Goal: Task Accomplishment & Management: Complete application form

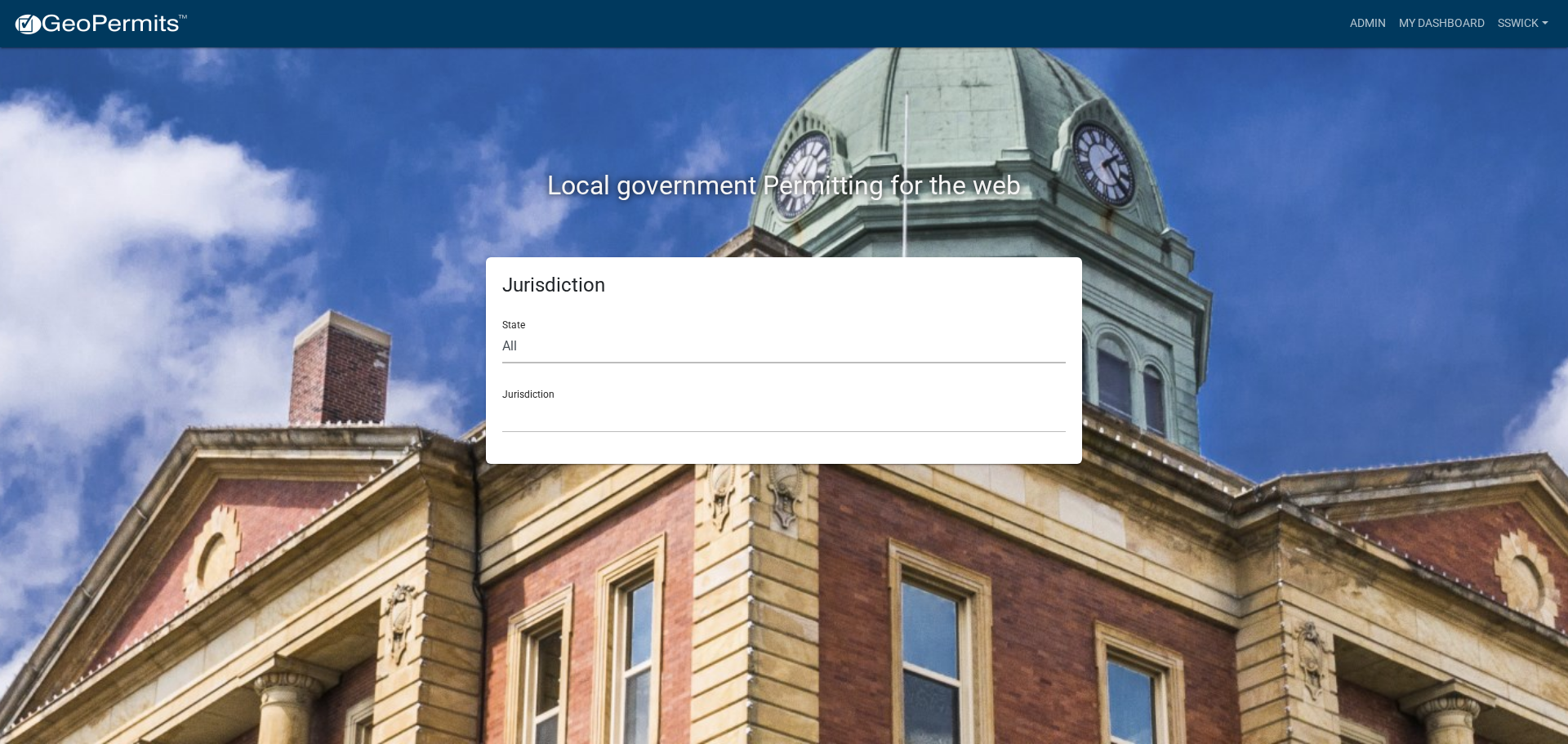
click at [537, 350] on select "All [US_STATE] [US_STATE] [US_STATE] [US_STATE] [US_STATE] [US_STATE] [US_STATE…" at bounding box center [784, 347] width 564 height 34
select select "[US_STATE]"
click at [503, 331] on select "All [US_STATE] [US_STATE] [US_STATE] [US_STATE] [US_STATE] [US_STATE] [US_STATE…" at bounding box center [784, 347] width 564 height 34
click at [531, 428] on select "City of [GEOGRAPHIC_DATA], [US_STATE] City of [GEOGRAPHIC_DATA], [US_STATE] Cit…" at bounding box center [784, 416] width 564 height 34
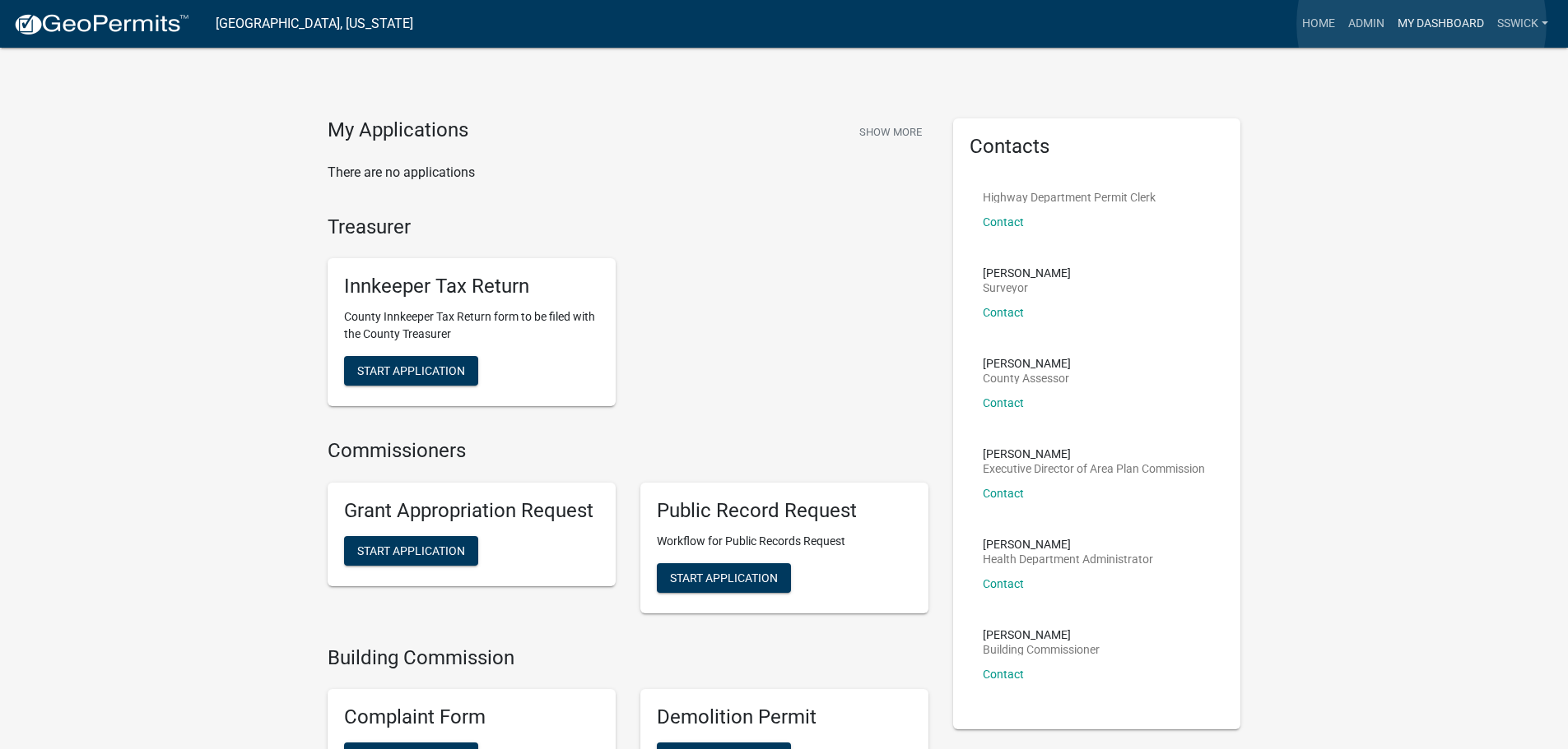
click at [1422, 23] on link "My Dashboard" at bounding box center [1440, 23] width 99 height 31
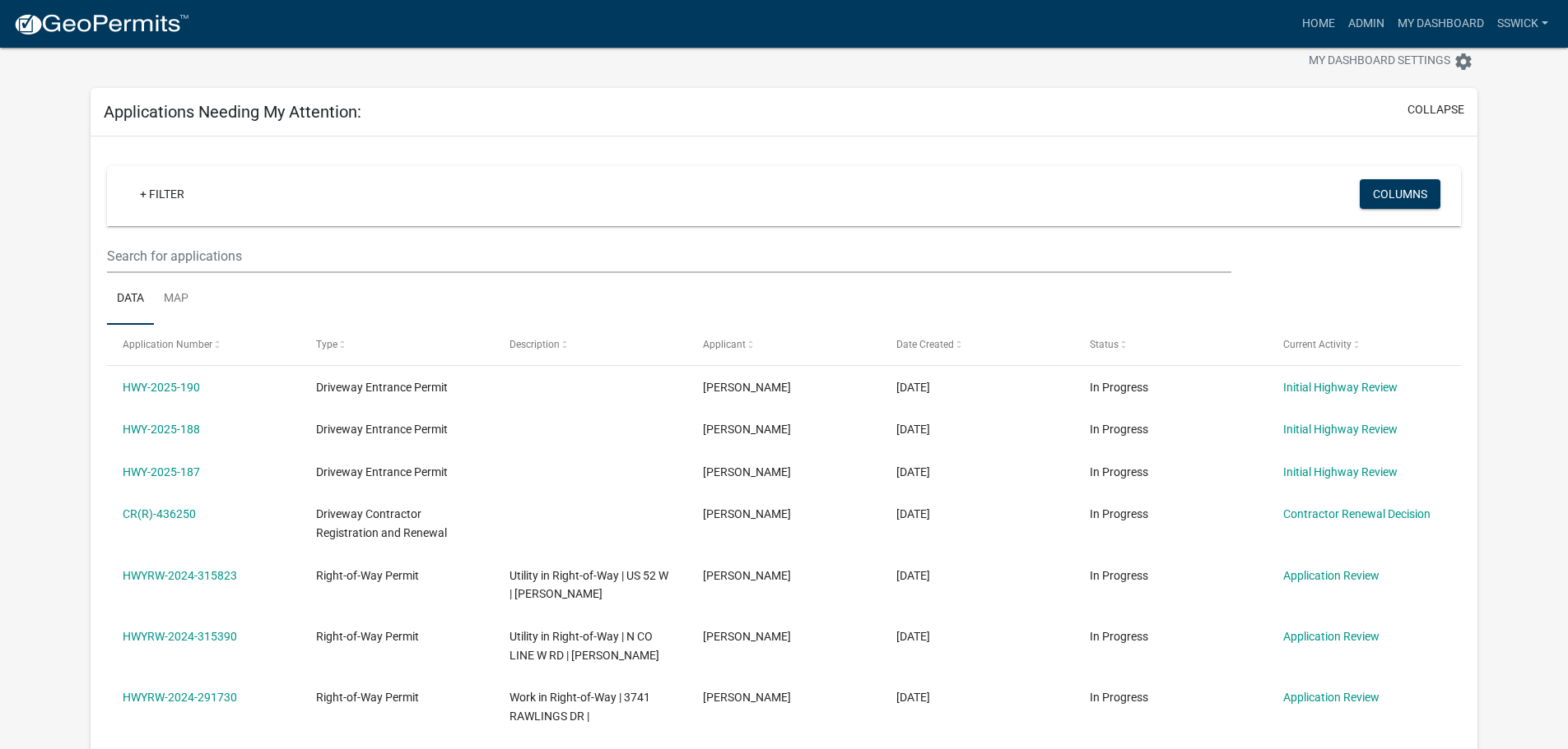
scroll to position [82, 0]
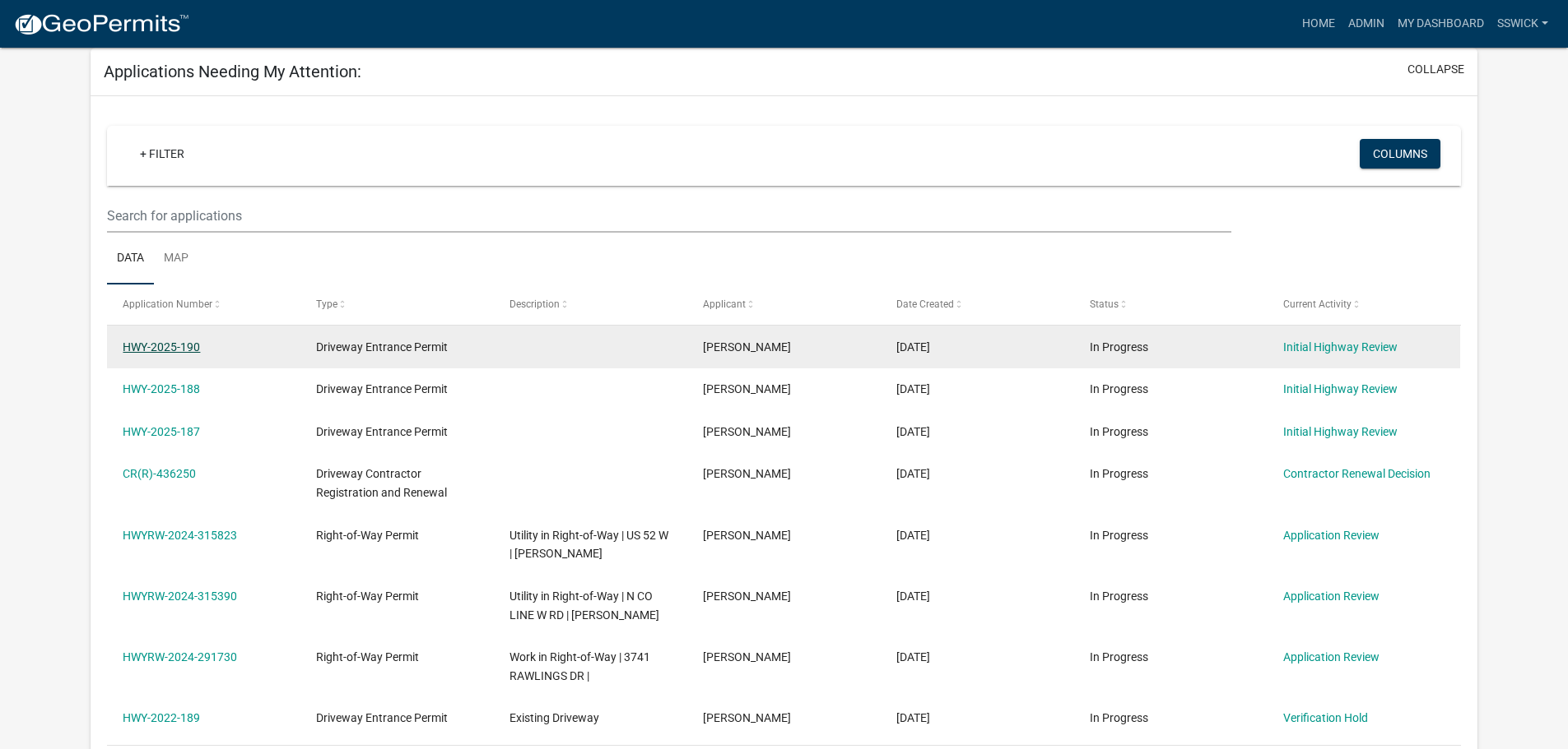
click at [165, 348] on link "HWY-2025-190" at bounding box center [161, 347] width 77 height 13
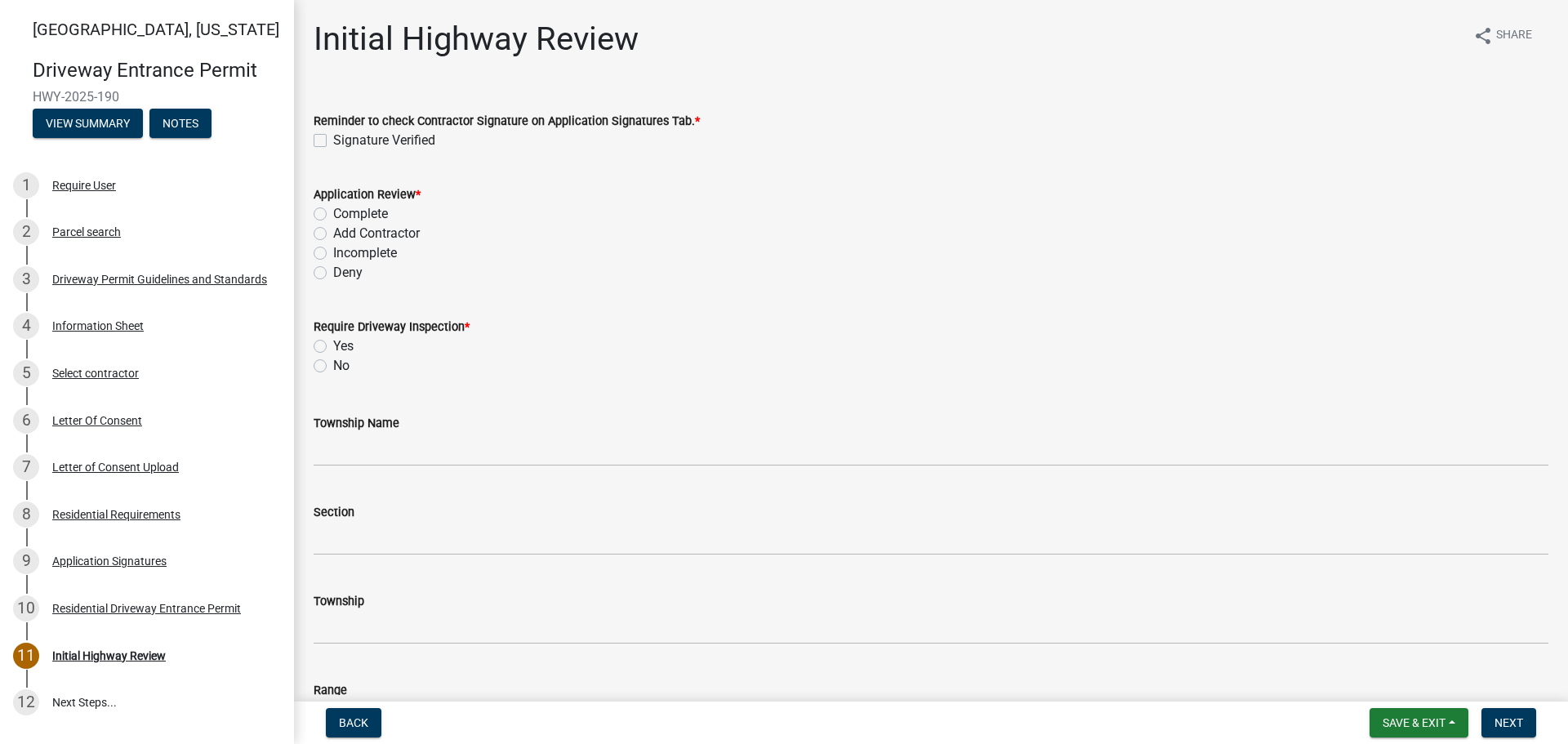
click at [333, 141] on label "Signature Verified" at bounding box center [384, 140] width 102 height 20
click at [333, 141] on input "Signature Verified" at bounding box center [338, 135] width 10 height 10
checkbox input "true"
click at [333, 251] on label "Incomplete" at bounding box center [365, 253] width 63 height 20
click at [333, 251] on input "Incomplete" at bounding box center [338, 249] width 10 height 10
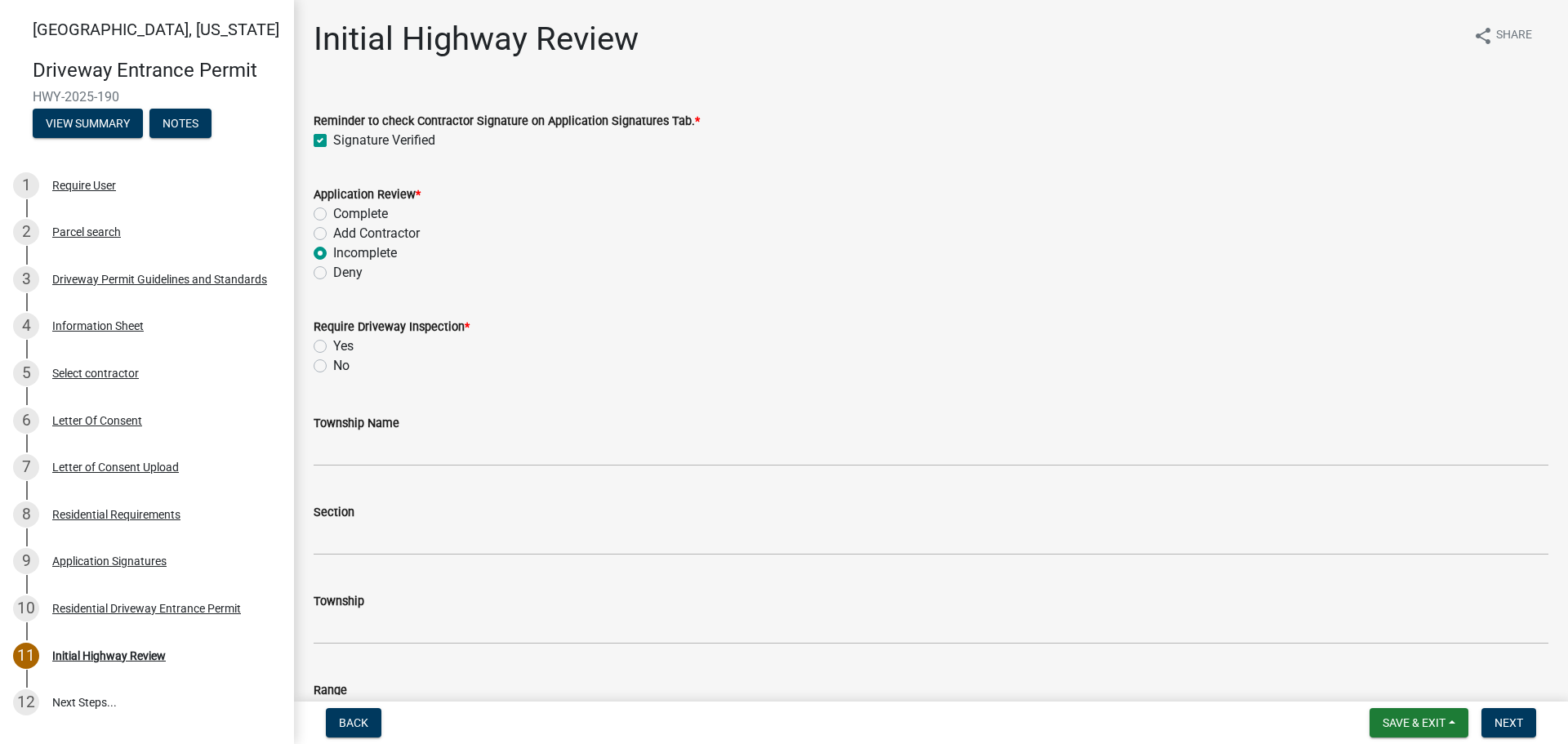
radio input "true"
click at [333, 366] on label "No" at bounding box center [342, 366] width 17 height 20
click at [333, 366] on input "No" at bounding box center [338, 361] width 10 height 10
radio input "true"
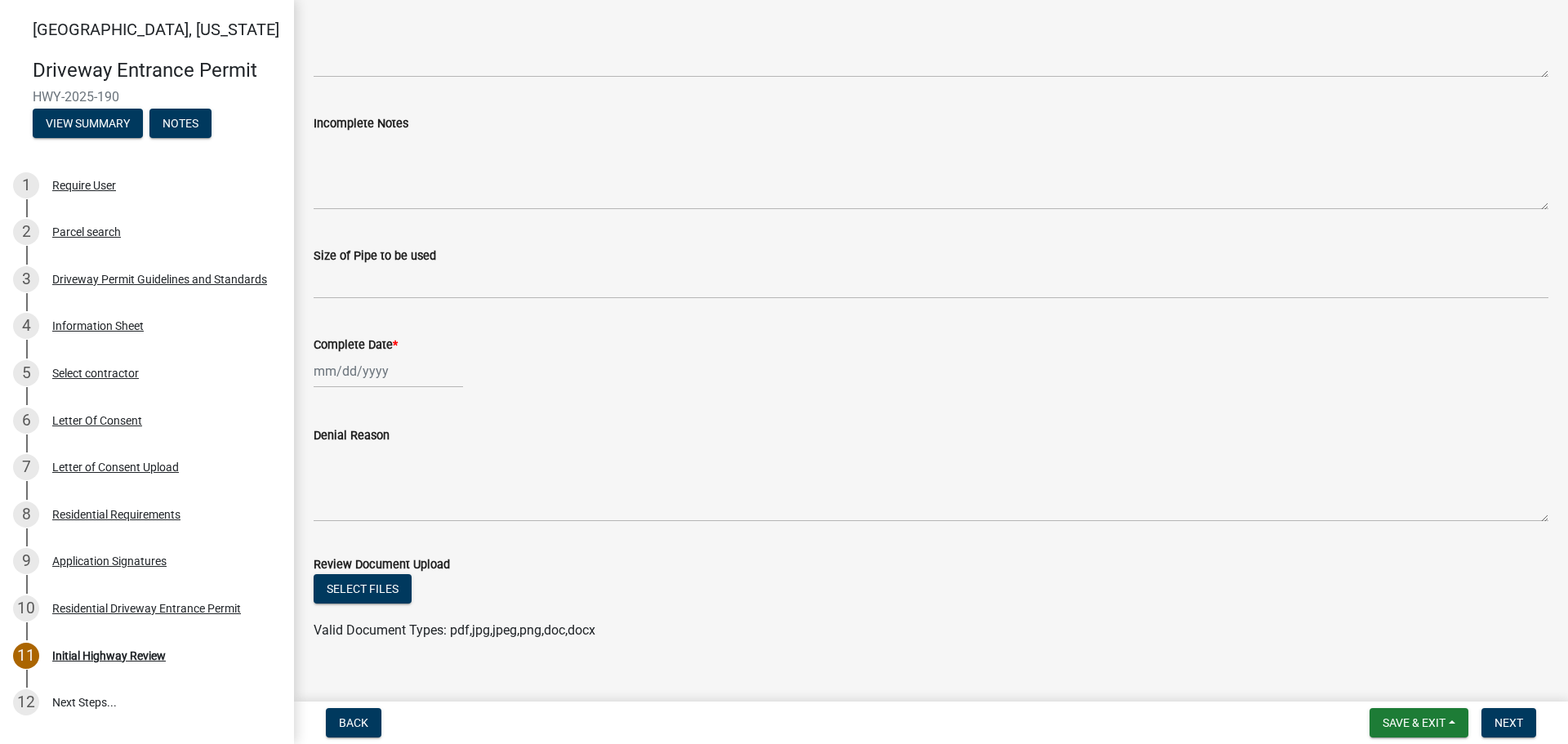
scroll to position [899, 0]
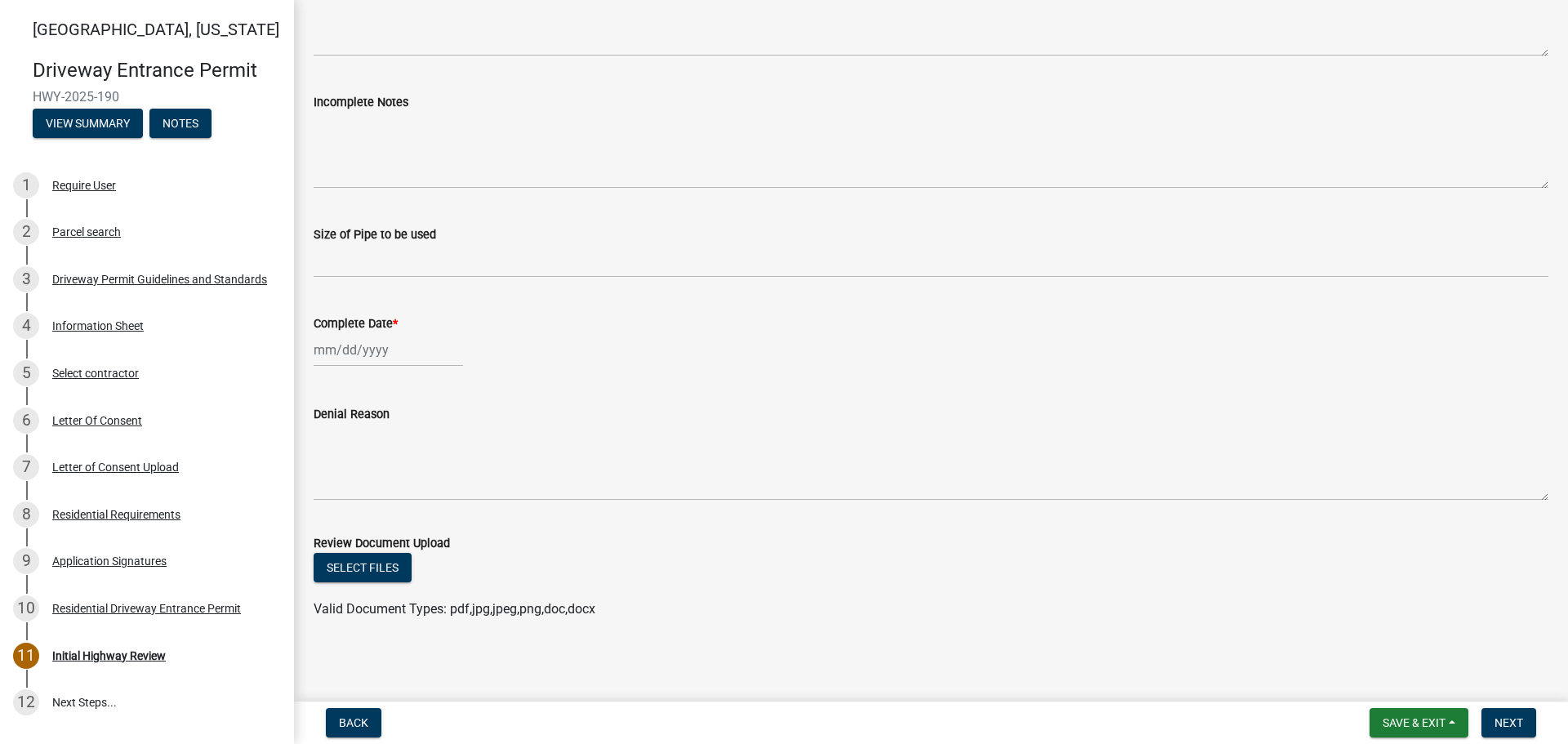
click at [377, 349] on div at bounding box center [388, 350] width 150 height 34
select select "8"
select select "2025"
click at [363, 491] on div "12" at bounding box center [356, 490] width 26 height 26
type input "[DATE]"
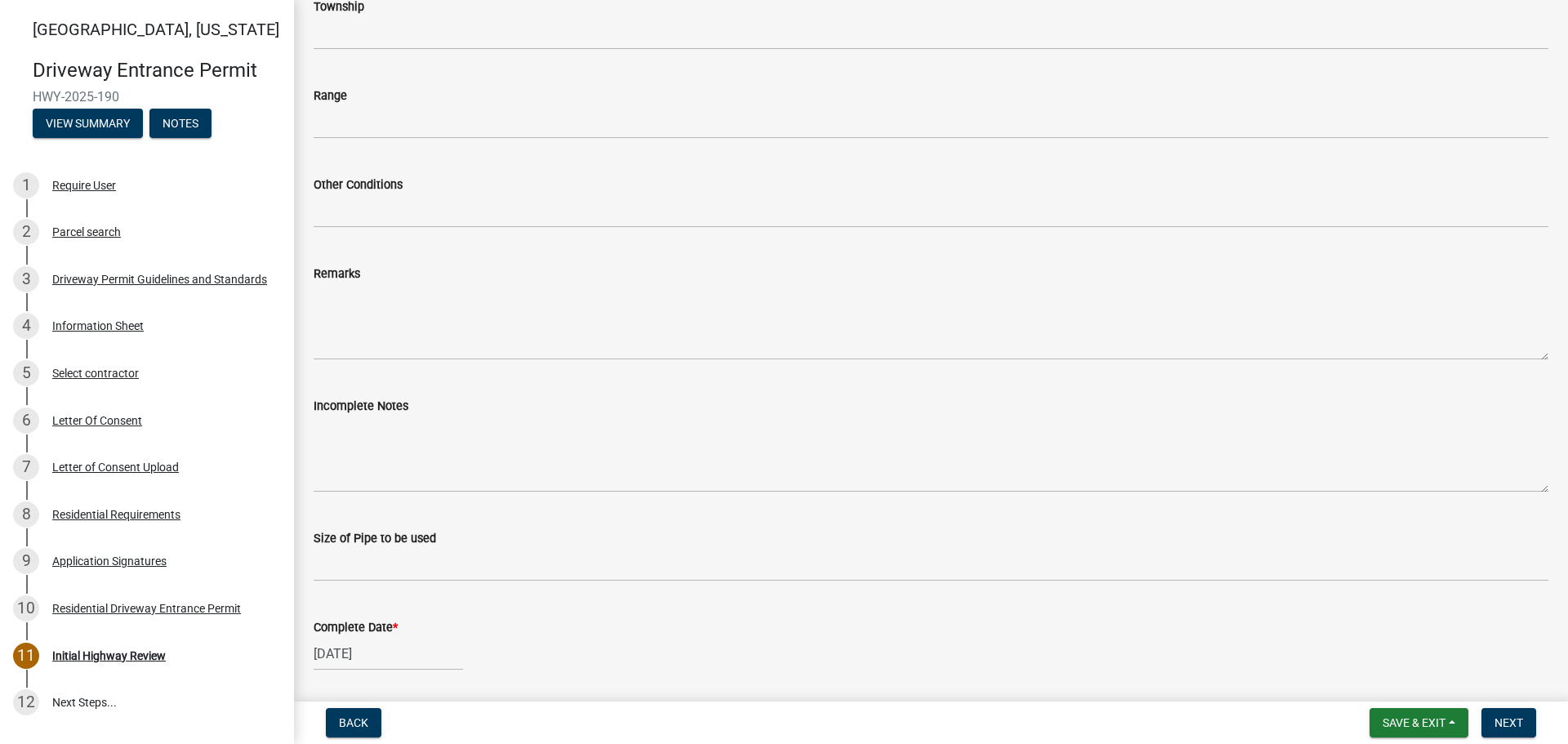
scroll to position [575, 0]
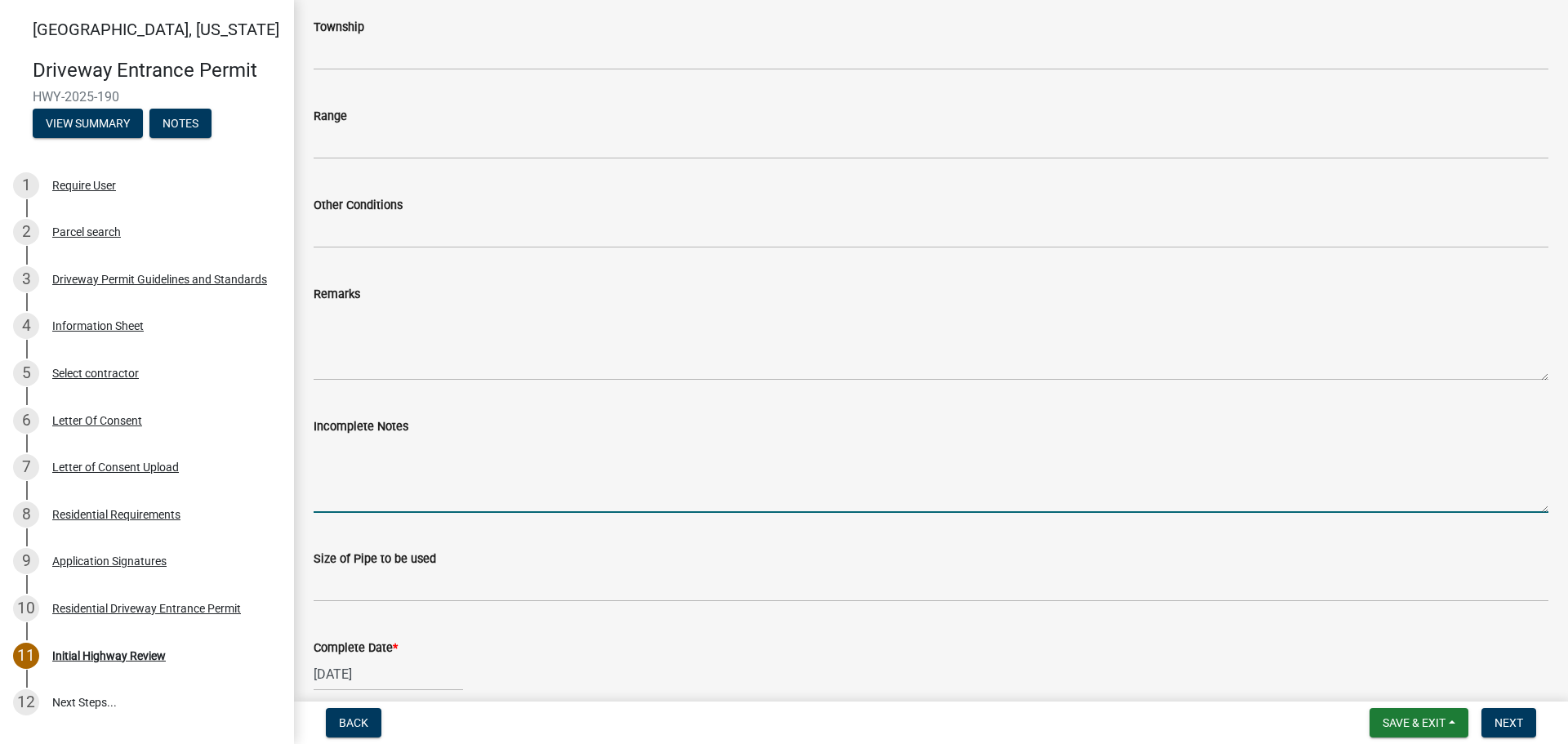
click at [347, 477] on textarea "Incomplete Notes" at bounding box center [931, 475] width 1235 height 76
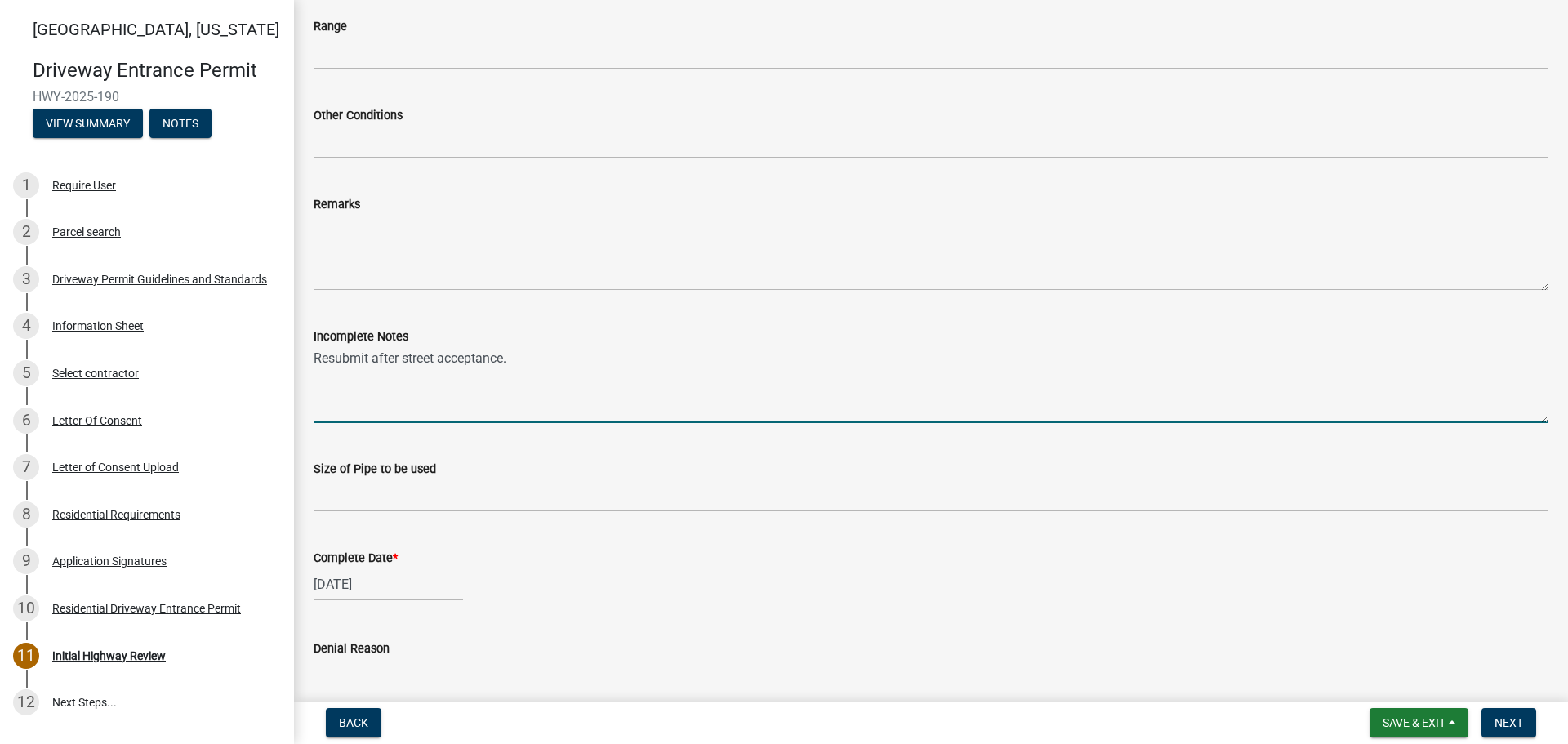
scroll to position [819, 0]
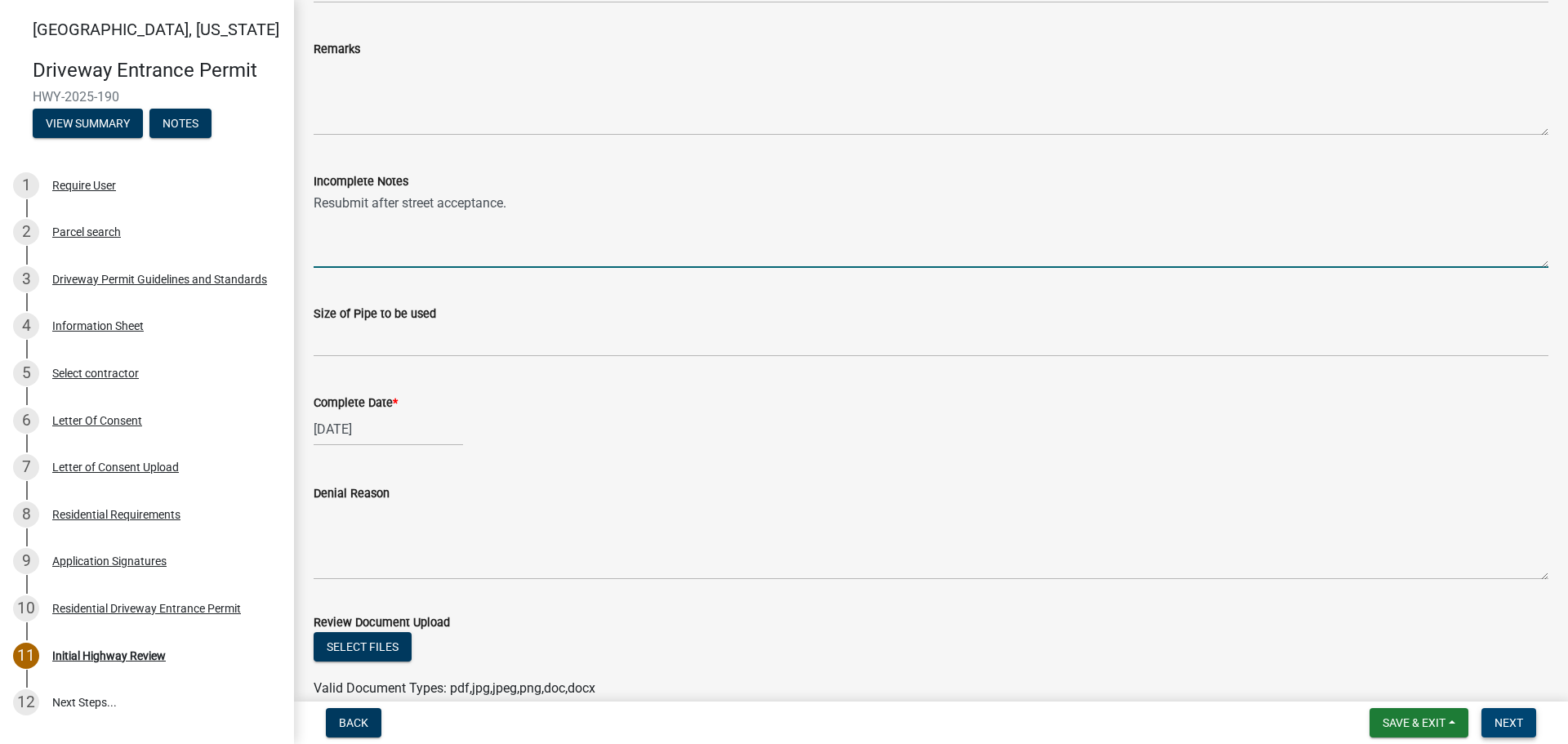
type textarea "Resubmit after street acceptance."
click at [1519, 724] on span "Next" at bounding box center [1508, 724] width 29 height 13
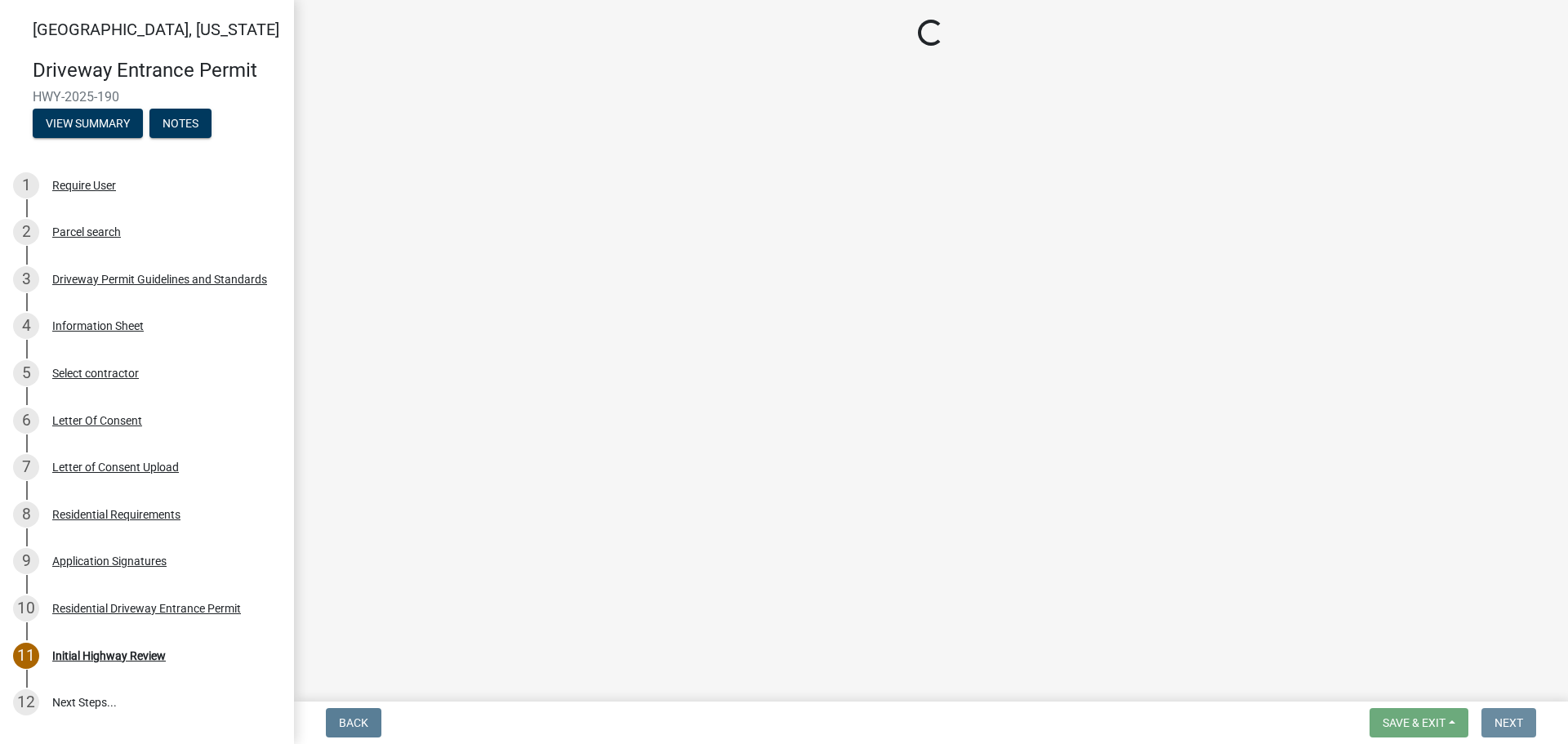
scroll to position [0, 0]
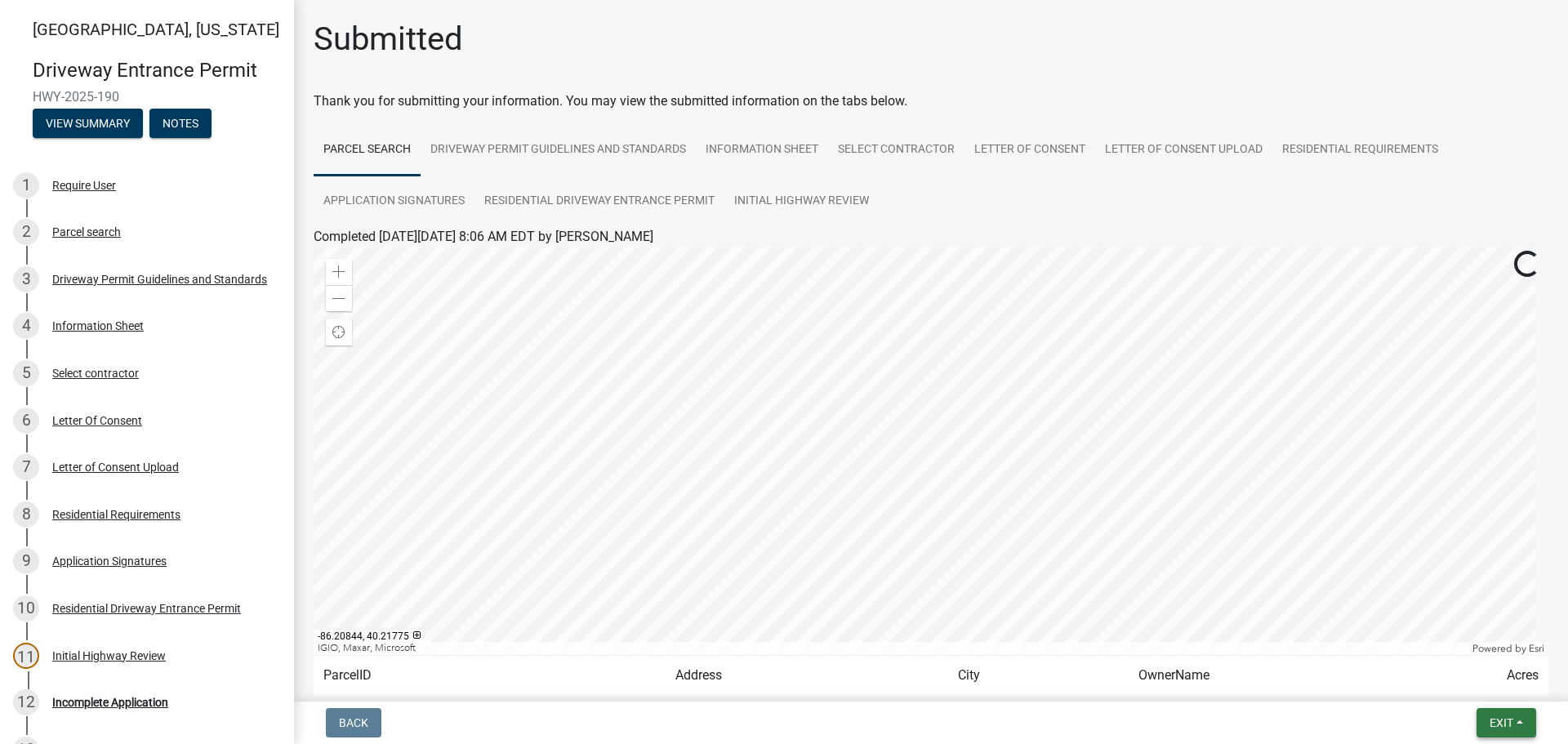
click at [1529, 728] on button "Exit" at bounding box center [1507, 724] width 60 height 30
click at [1464, 684] on button "Save & Exit" at bounding box center [1470, 681] width 130 height 39
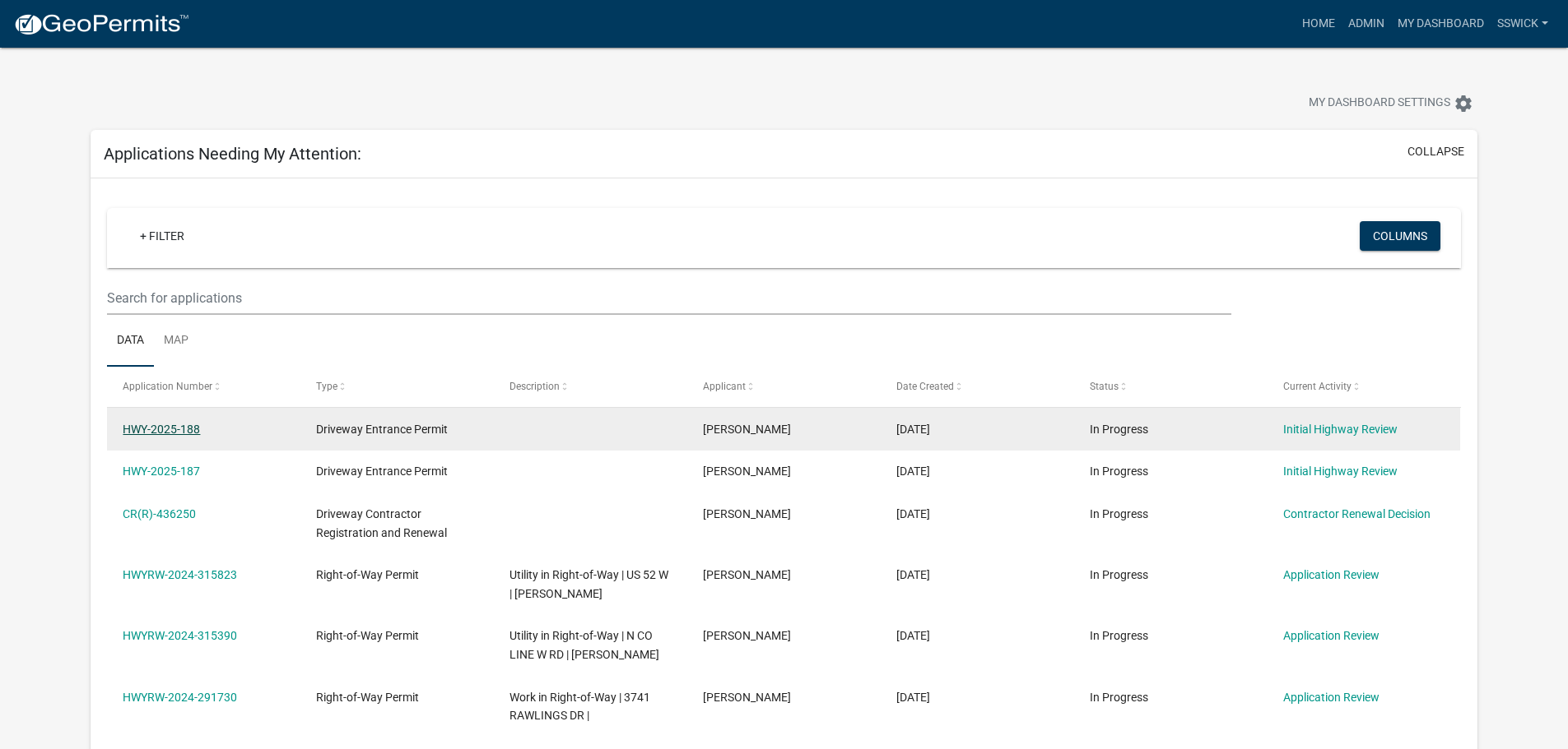
click at [180, 429] on link "HWY-2025-188" at bounding box center [161, 429] width 77 height 13
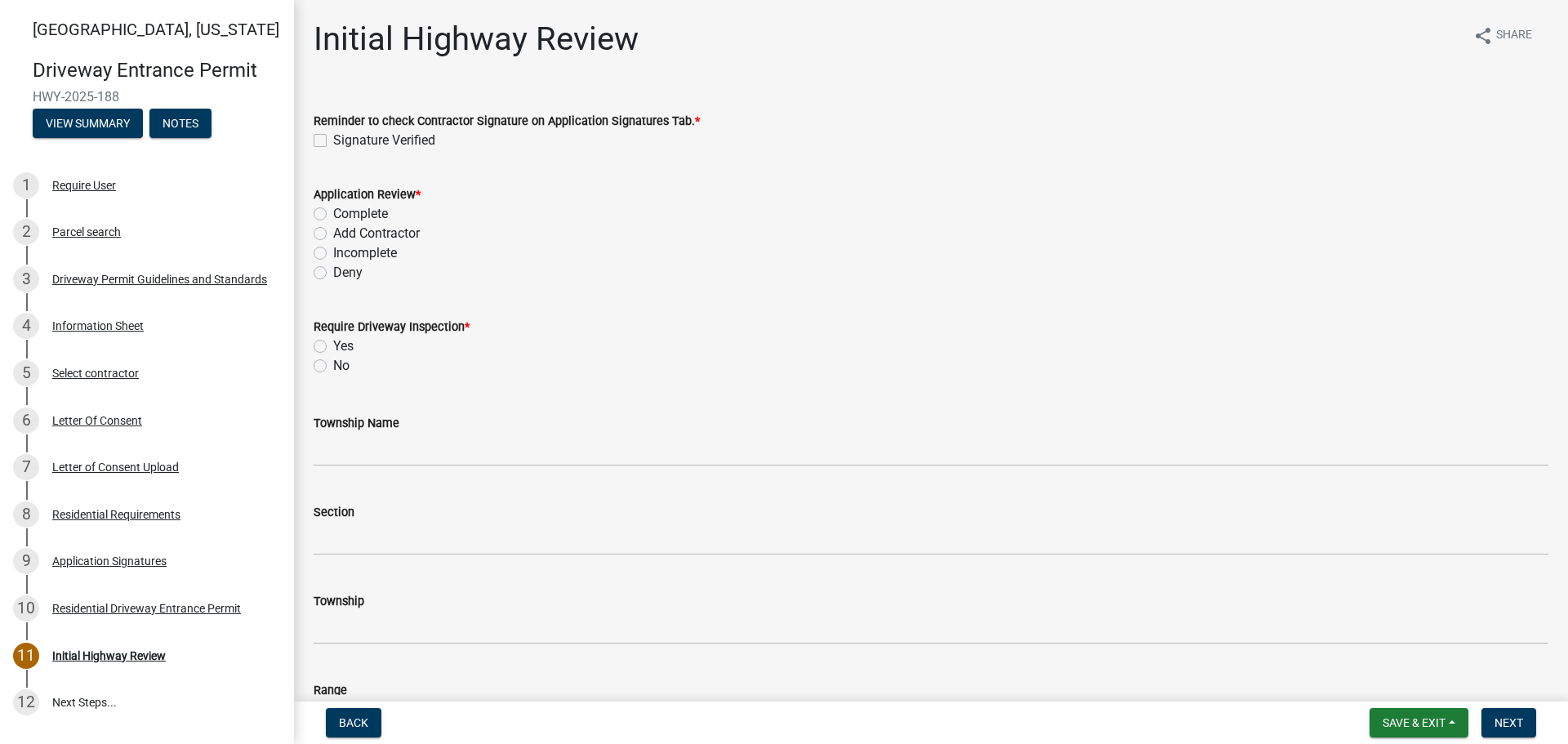
click at [333, 253] on label "Incomplete" at bounding box center [365, 253] width 63 height 20
click at [333, 253] on input "Incomplete" at bounding box center [338, 249] width 10 height 10
radio input "true"
click at [333, 364] on label "No" at bounding box center [342, 366] width 17 height 20
click at [333, 364] on input "No" at bounding box center [338, 361] width 10 height 10
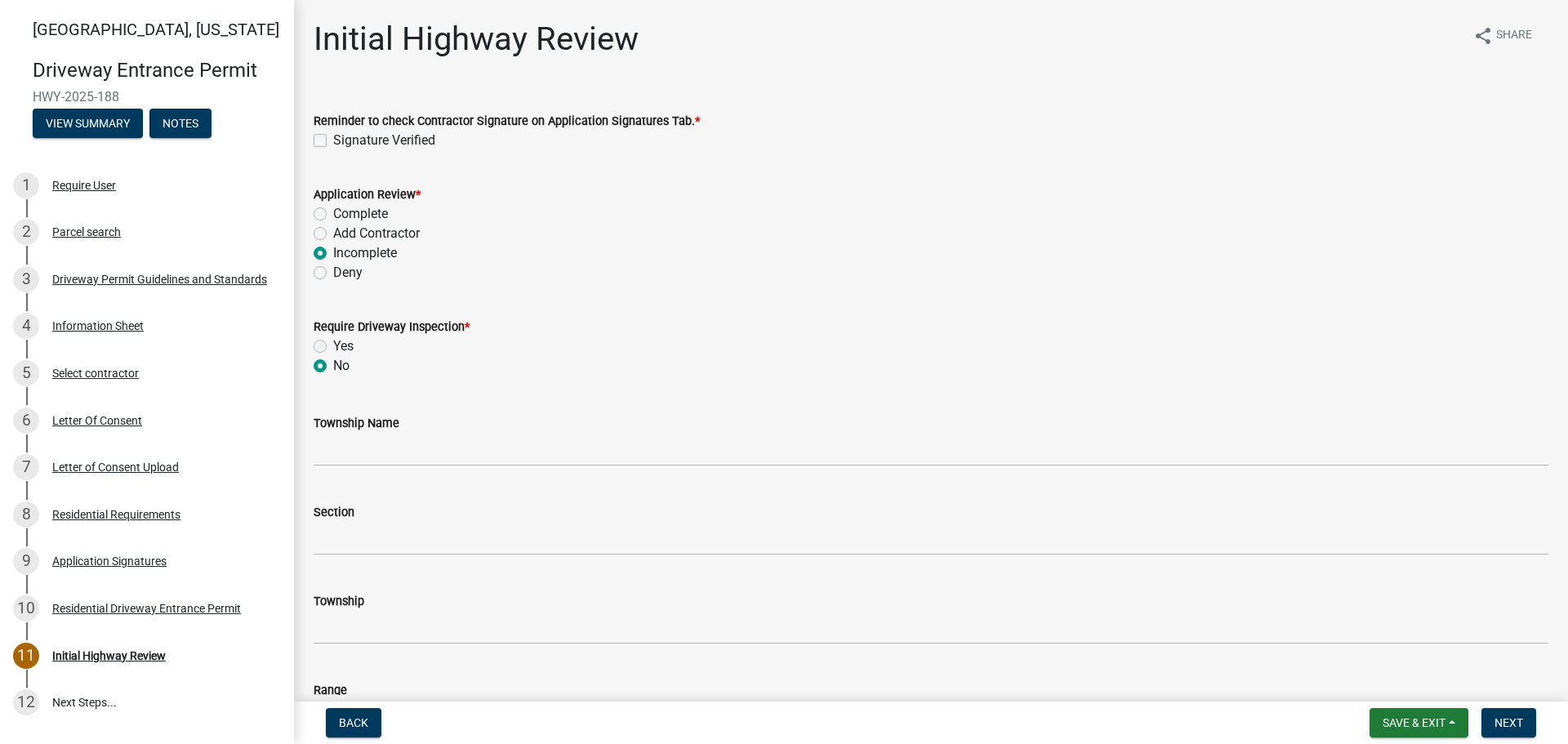
radio input "true"
click at [333, 141] on label "Signature Verified" at bounding box center [384, 140] width 102 height 20
click at [333, 141] on input "Signature Verified" at bounding box center [338, 135] width 10 height 10
checkbox input "true"
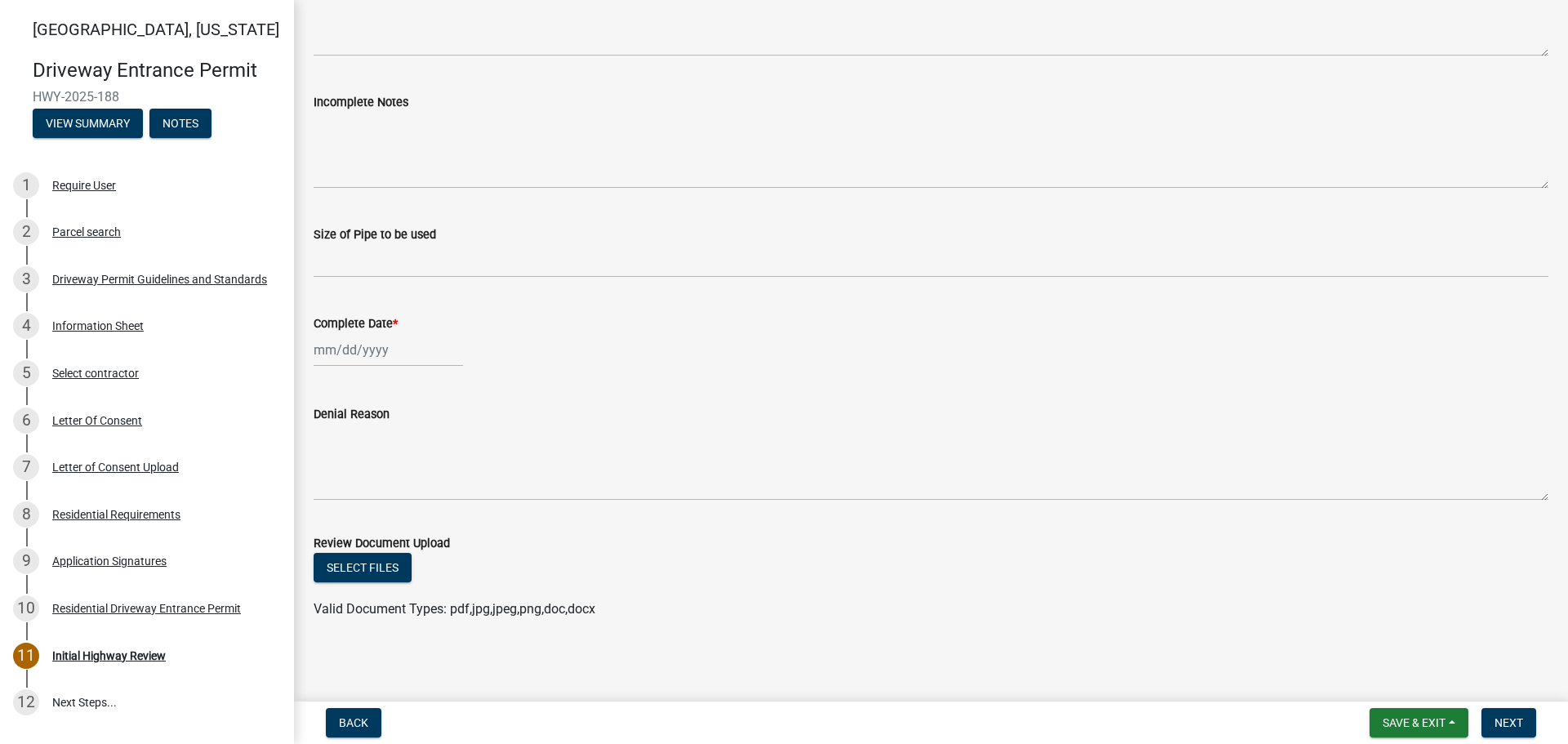
scroll to position [901, 0]
click at [368, 350] on div at bounding box center [388, 347] width 150 height 34
select select "8"
select select "2025"
click at [357, 486] on div "12" at bounding box center [356, 487] width 26 height 26
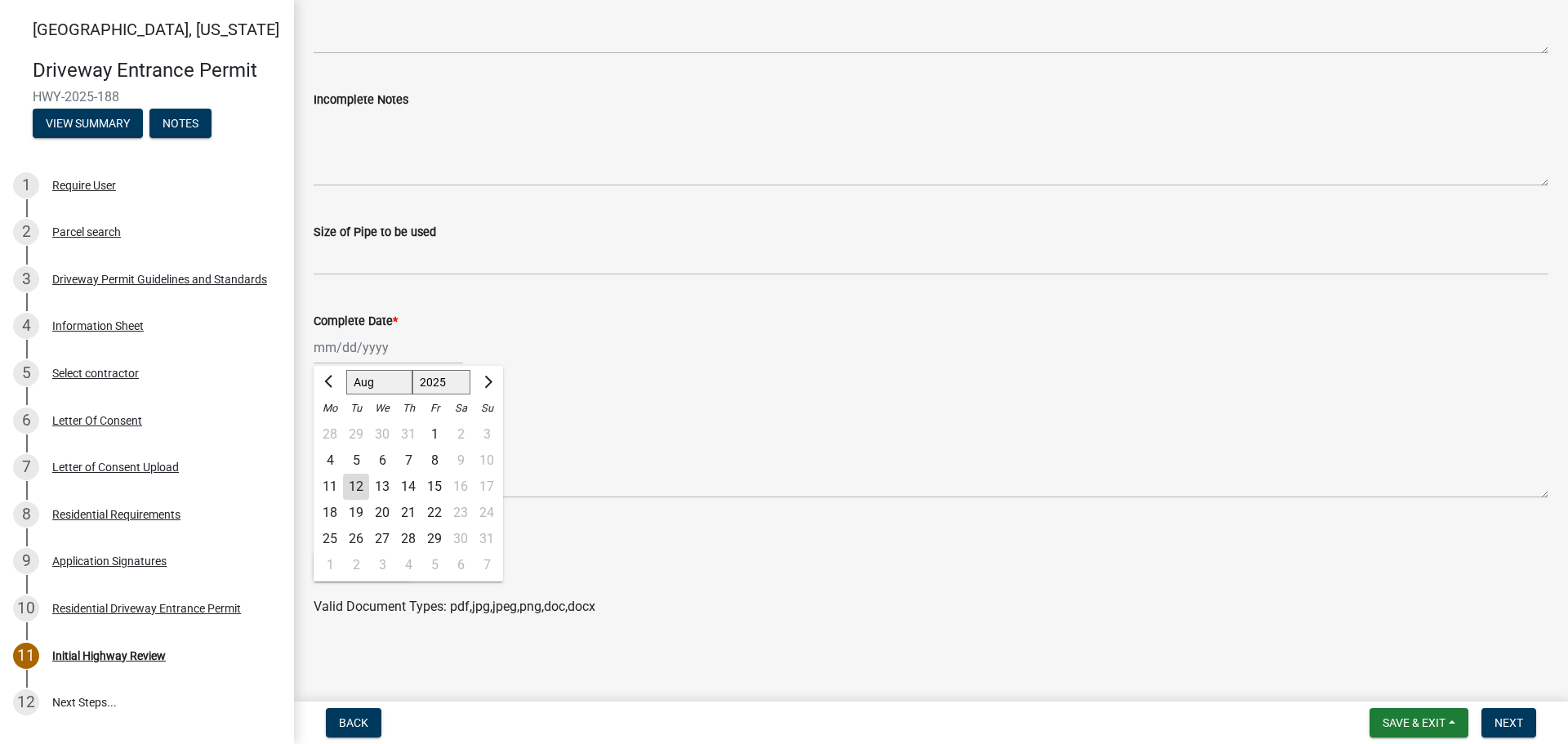
type input "[DATE]"
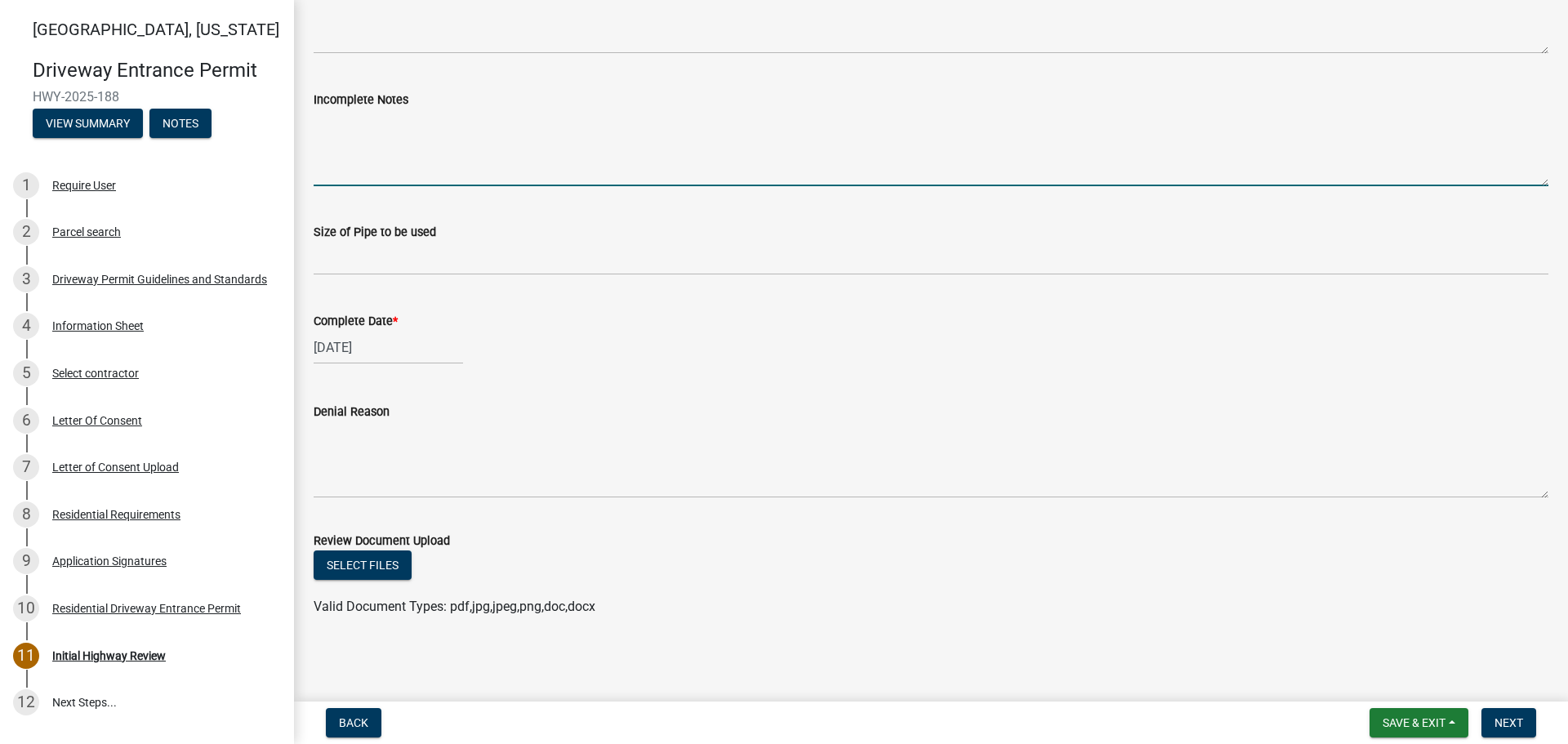
click at [438, 167] on textarea "Incomplete Notes" at bounding box center [931, 148] width 1235 height 76
type textarea "Resubmit after street acceptance."
click at [1502, 724] on span "Next" at bounding box center [1508, 724] width 29 height 13
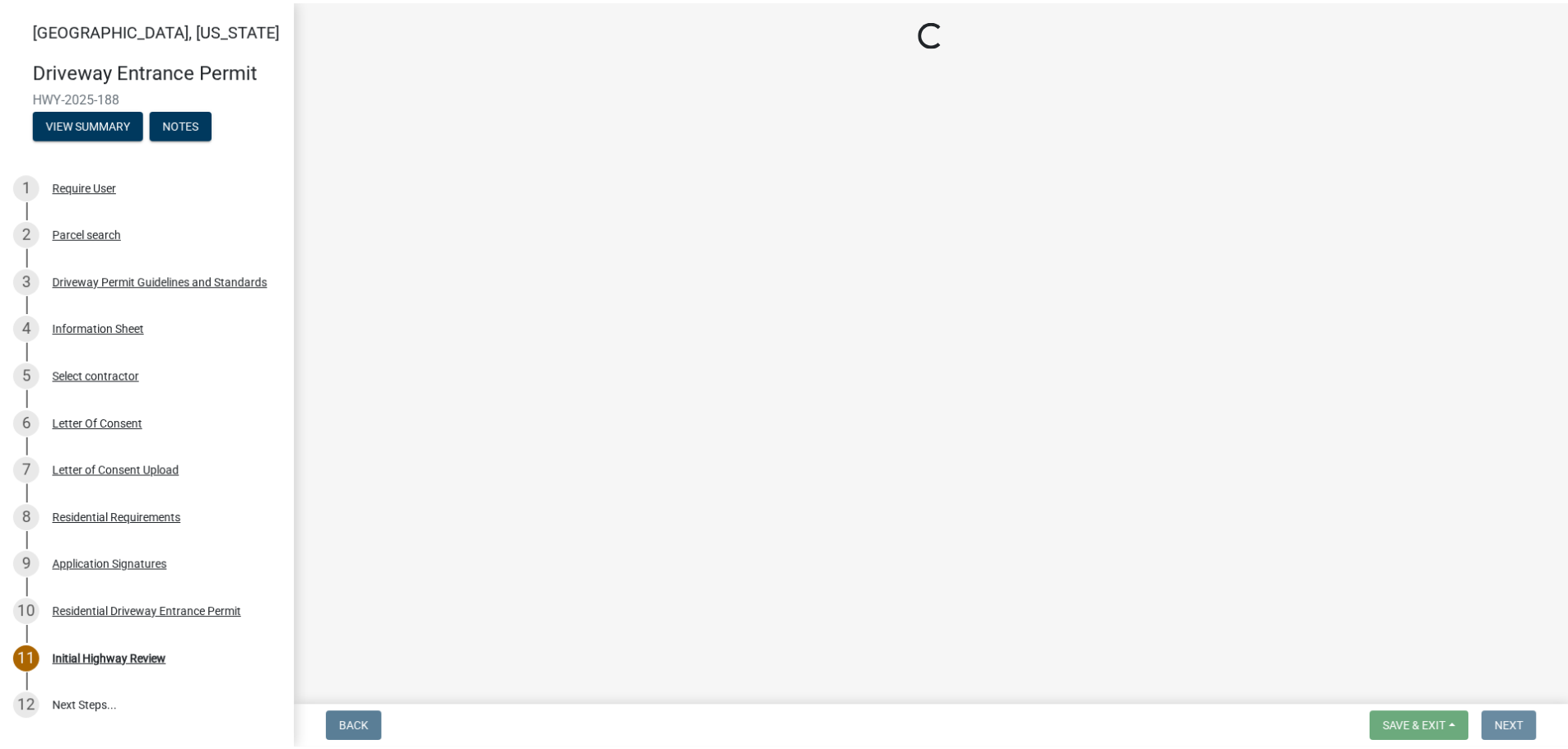
scroll to position [0, 0]
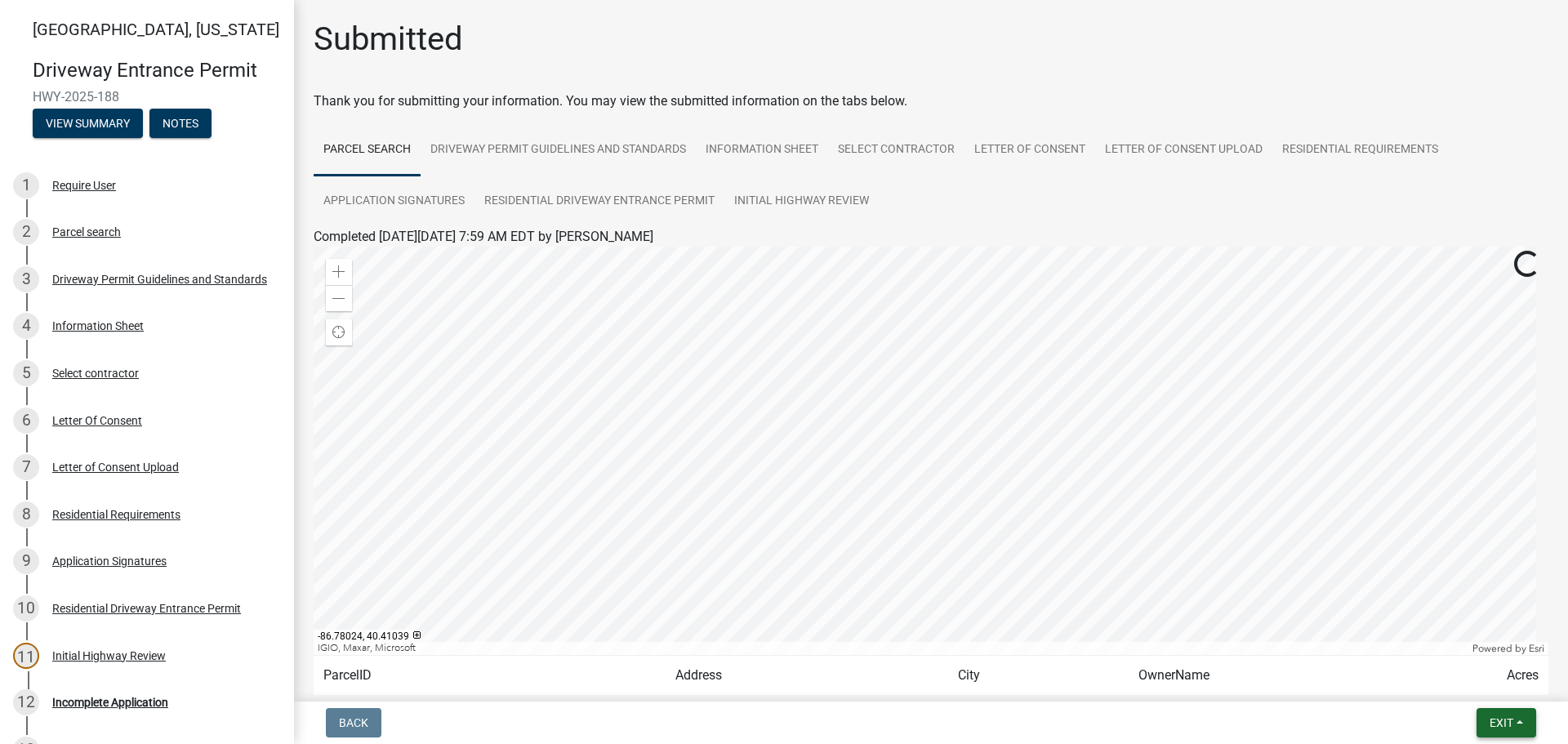
click at [1513, 718] on span "Exit" at bounding box center [1501, 724] width 23 height 13
click at [1448, 680] on button "Save & Exit" at bounding box center [1470, 681] width 130 height 39
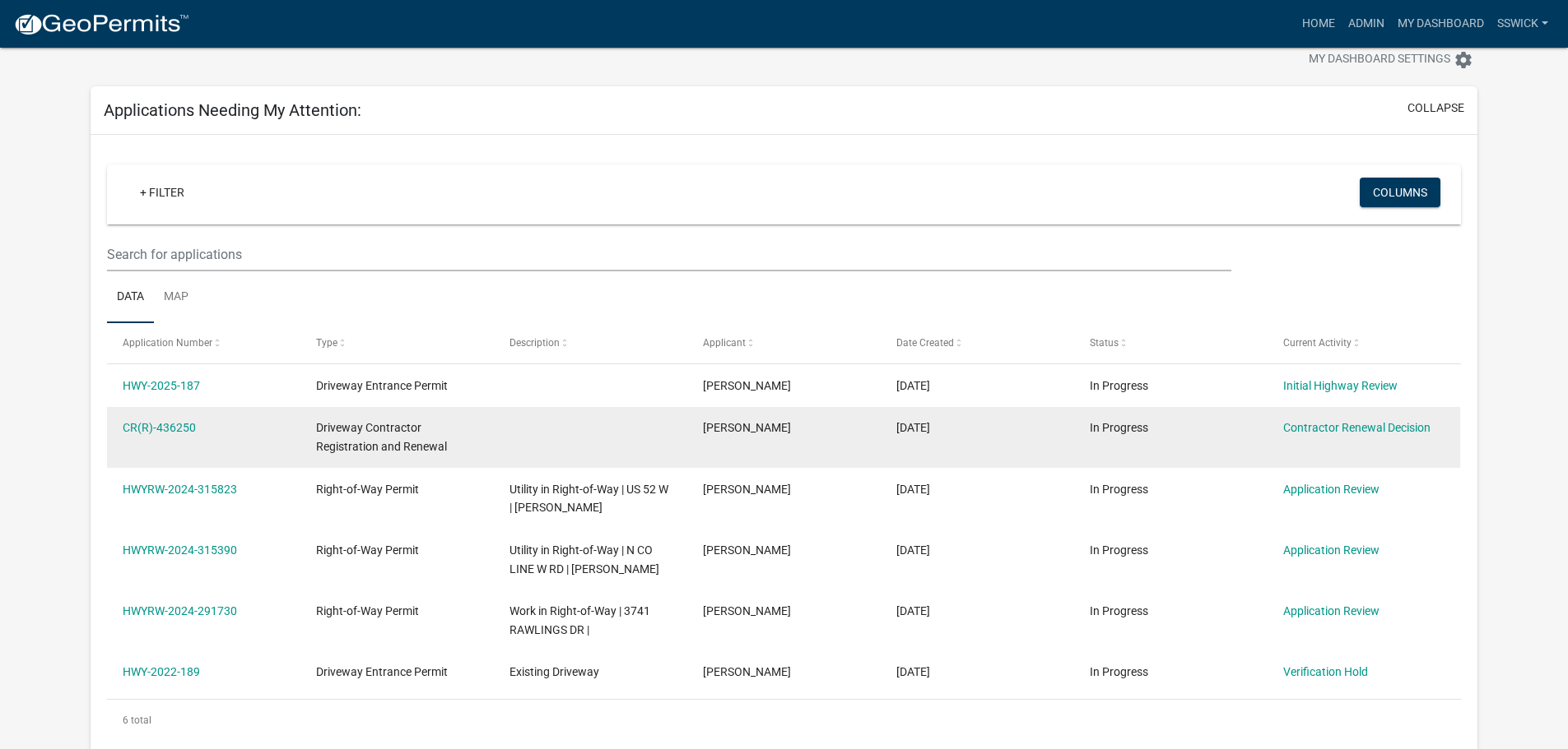
scroll to position [82, 0]
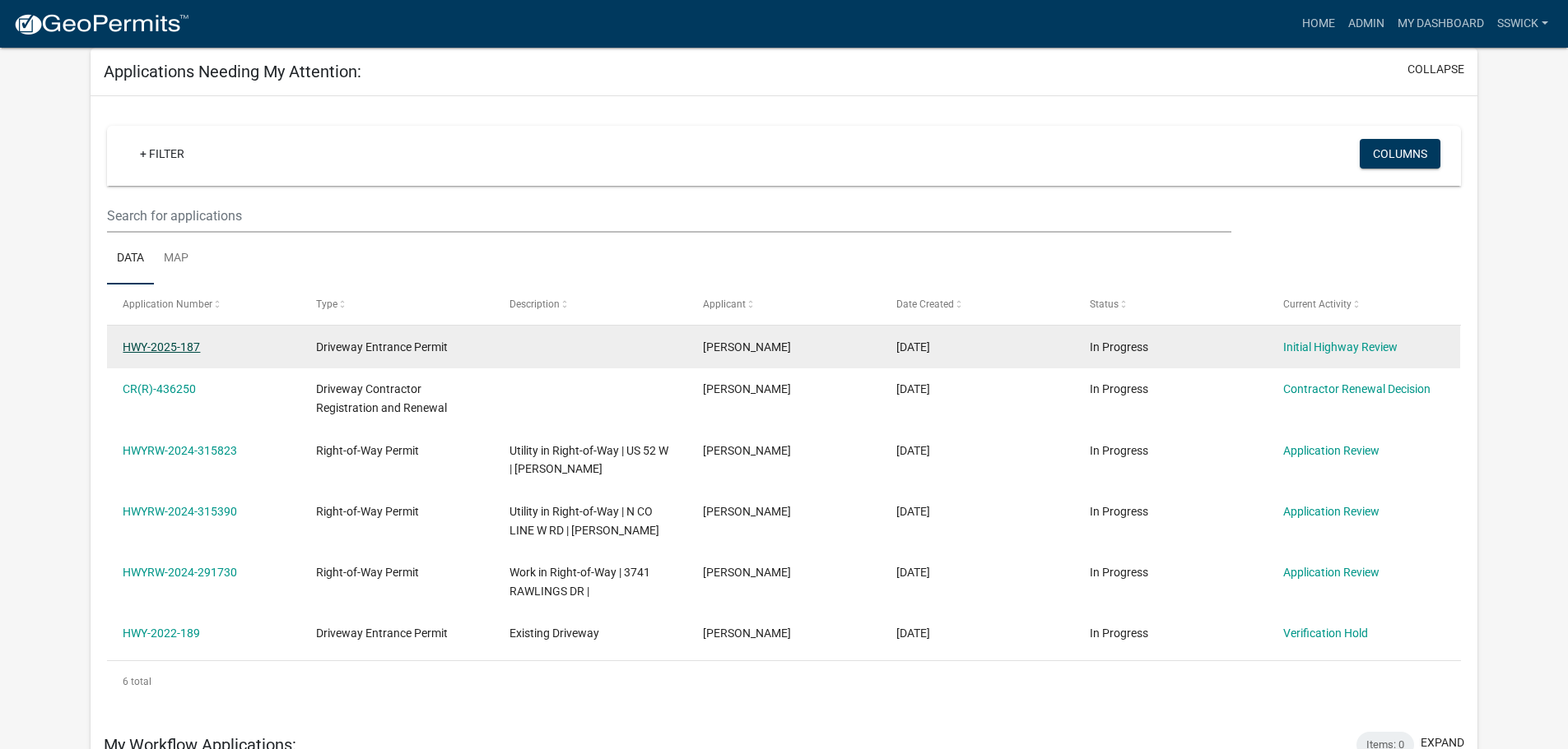
click at [189, 348] on link "HWY-2025-187" at bounding box center [161, 347] width 77 height 13
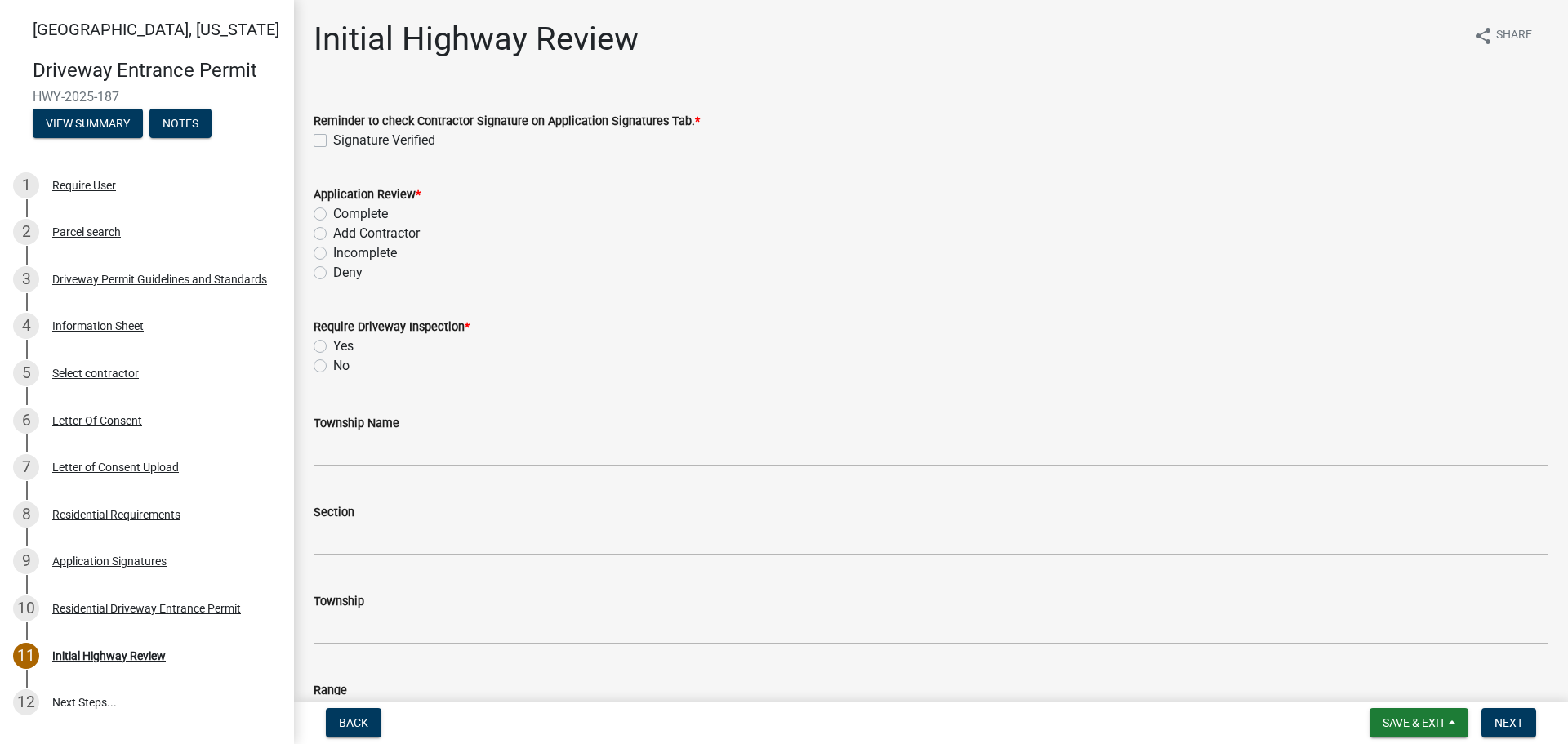
click at [333, 136] on label "Signature Verified" at bounding box center [384, 140] width 102 height 20
click at [333, 136] on input "Signature Verified" at bounding box center [338, 135] width 10 height 10
checkbox input "true"
click at [333, 250] on label "Incomplete" at bounding box center [365, 253] width 63 height 20
click at [333, 250] on input "Incomplete" at bounding box center [338, 249] width 10 height 10
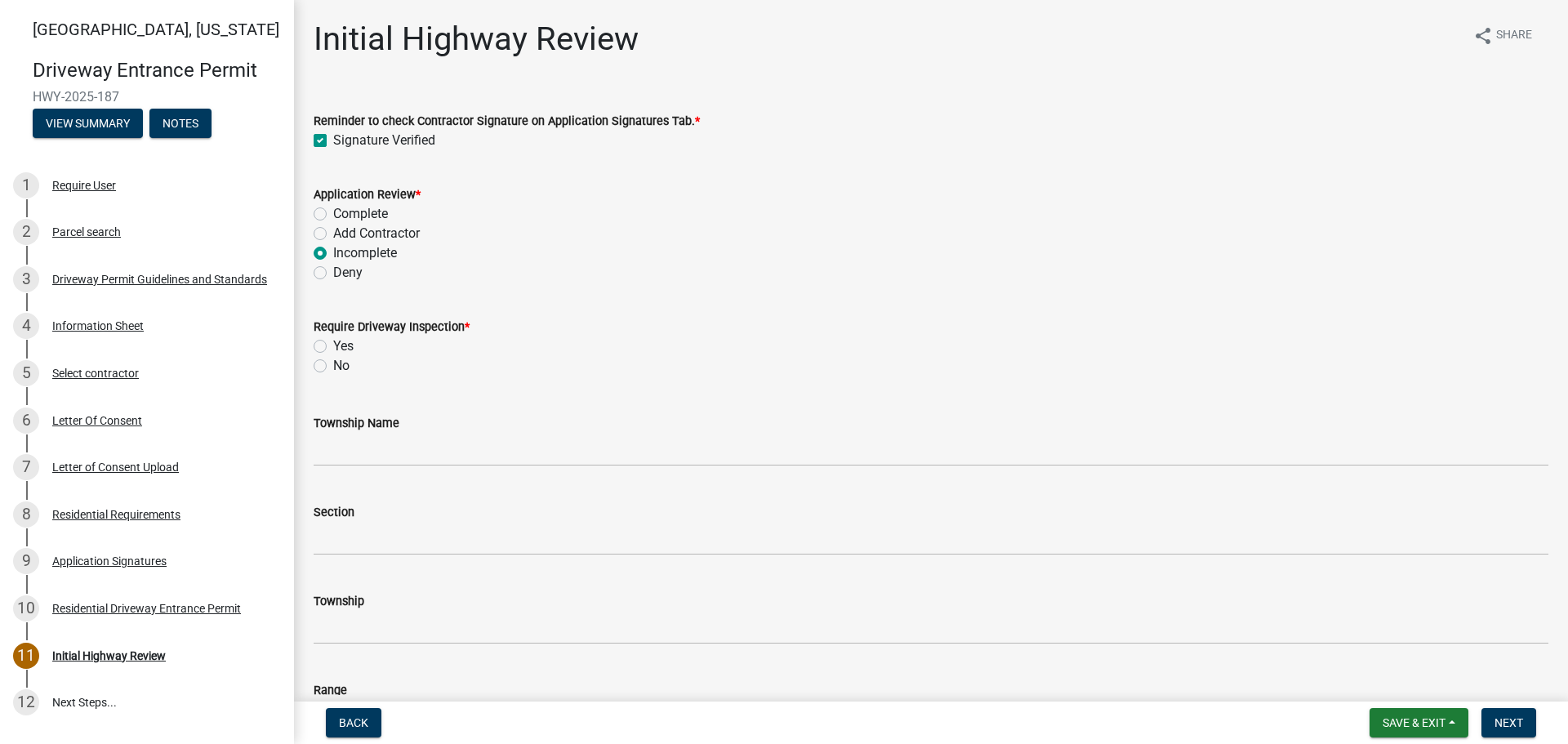
radio input "true"
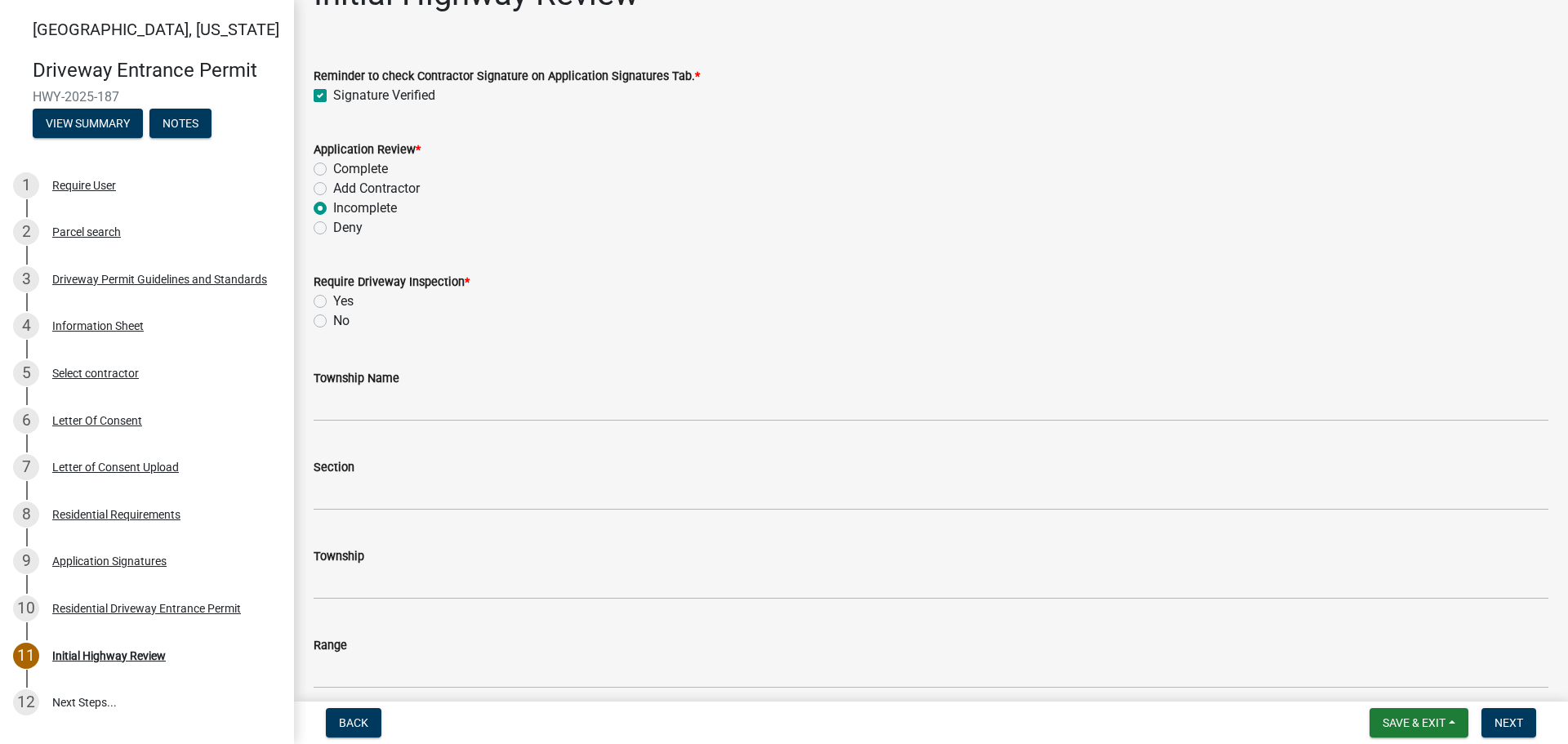
scroll to position [82, 0]
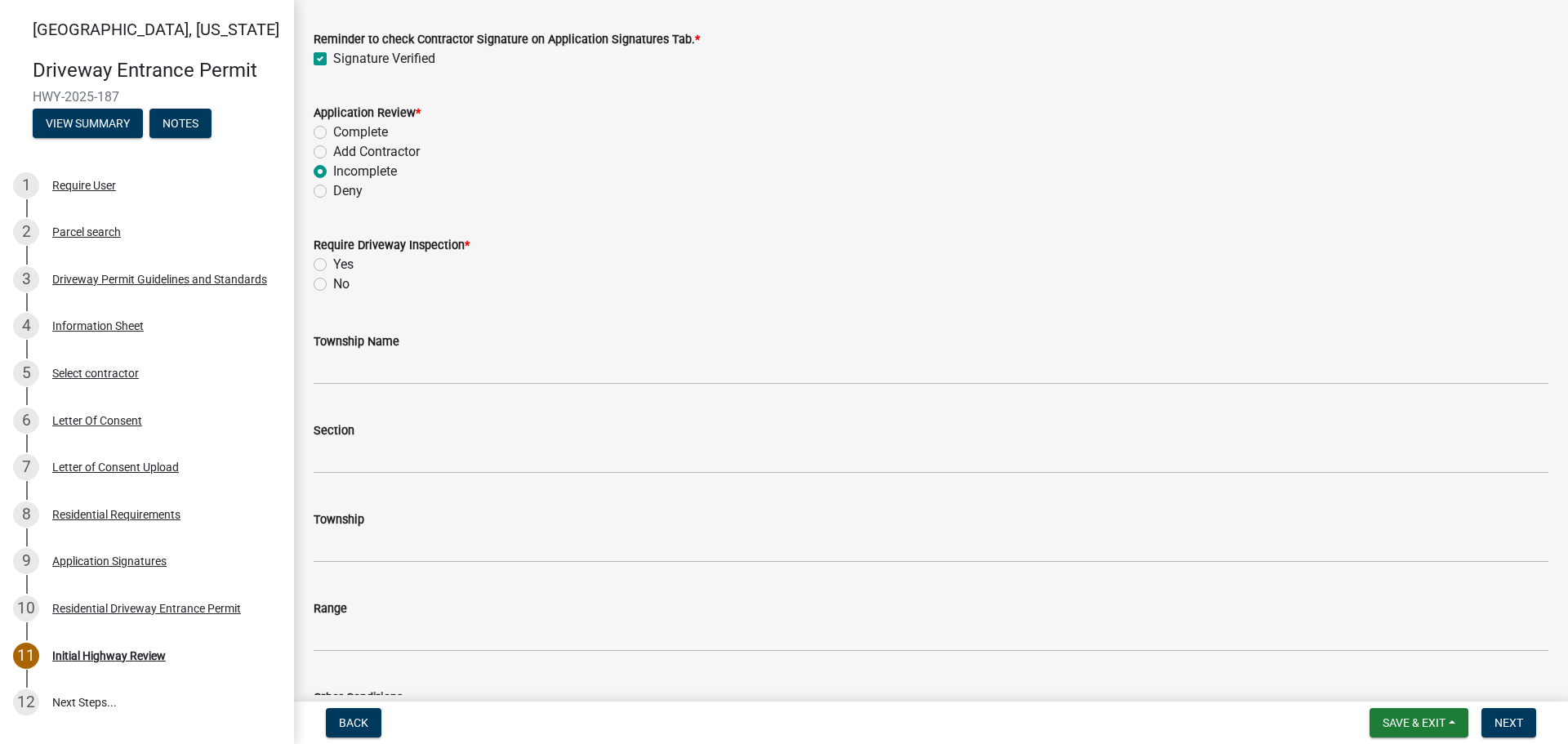
click at [333, 285] on label "No" at bounding box center [342, 284] width 17 height 20
click at [333, 285] on input "No" at bounding box center [338, 279] width 10 height 10
radio input "true"
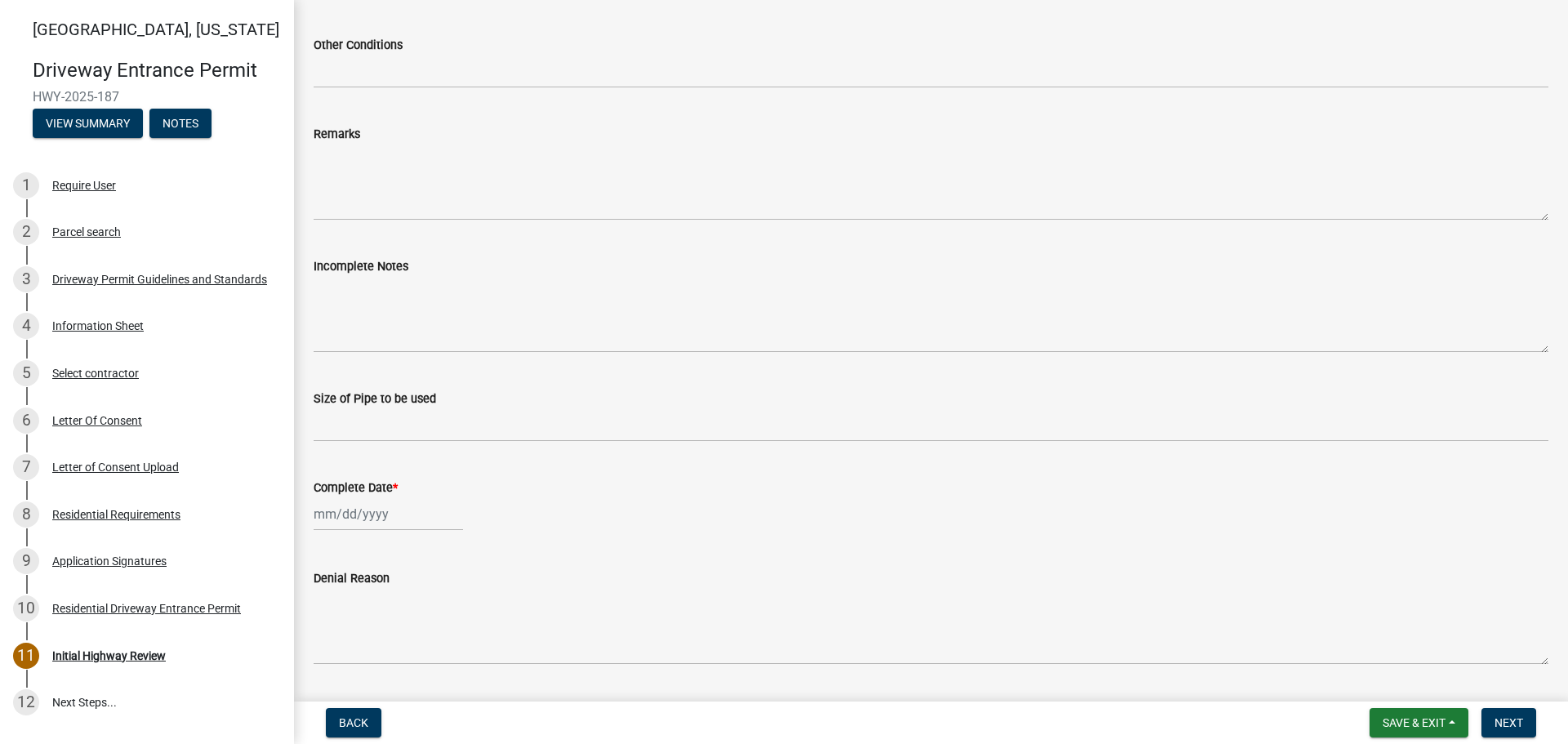
scroll to position [736, 0]
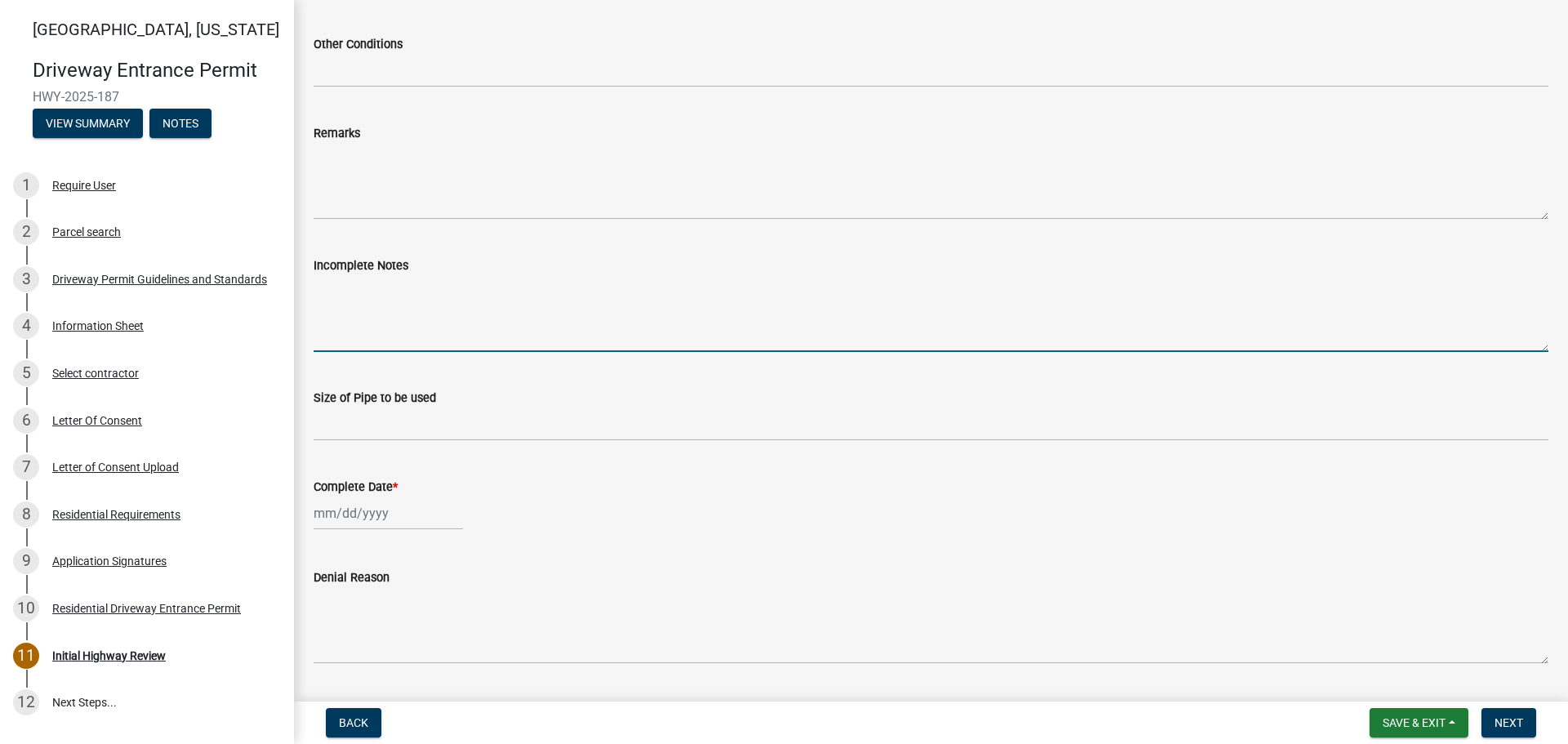
click at [432, 313] on textarea "Incomplete Notes" at bounding box center [931, 314] width 1235 height 76
type textarea "Resubmit after street acceptance"
click at [355, 510] on div at bounding box center [388, 514] width 150 height 34
select select "8"
select select "2025"
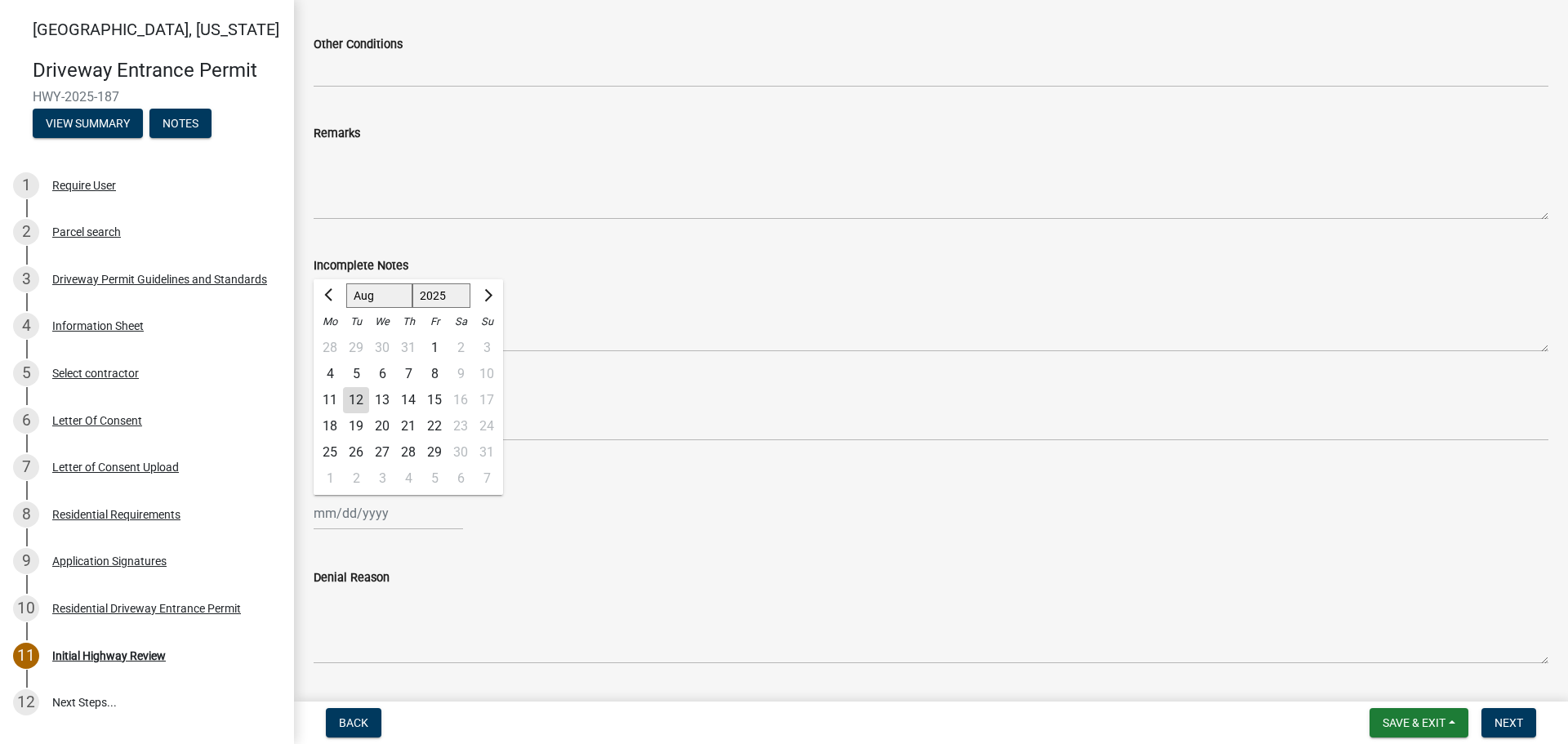
click at [359, 400] on div "12" at bounding box center [356, 400] width 26 height 26
type input "[DATE]"
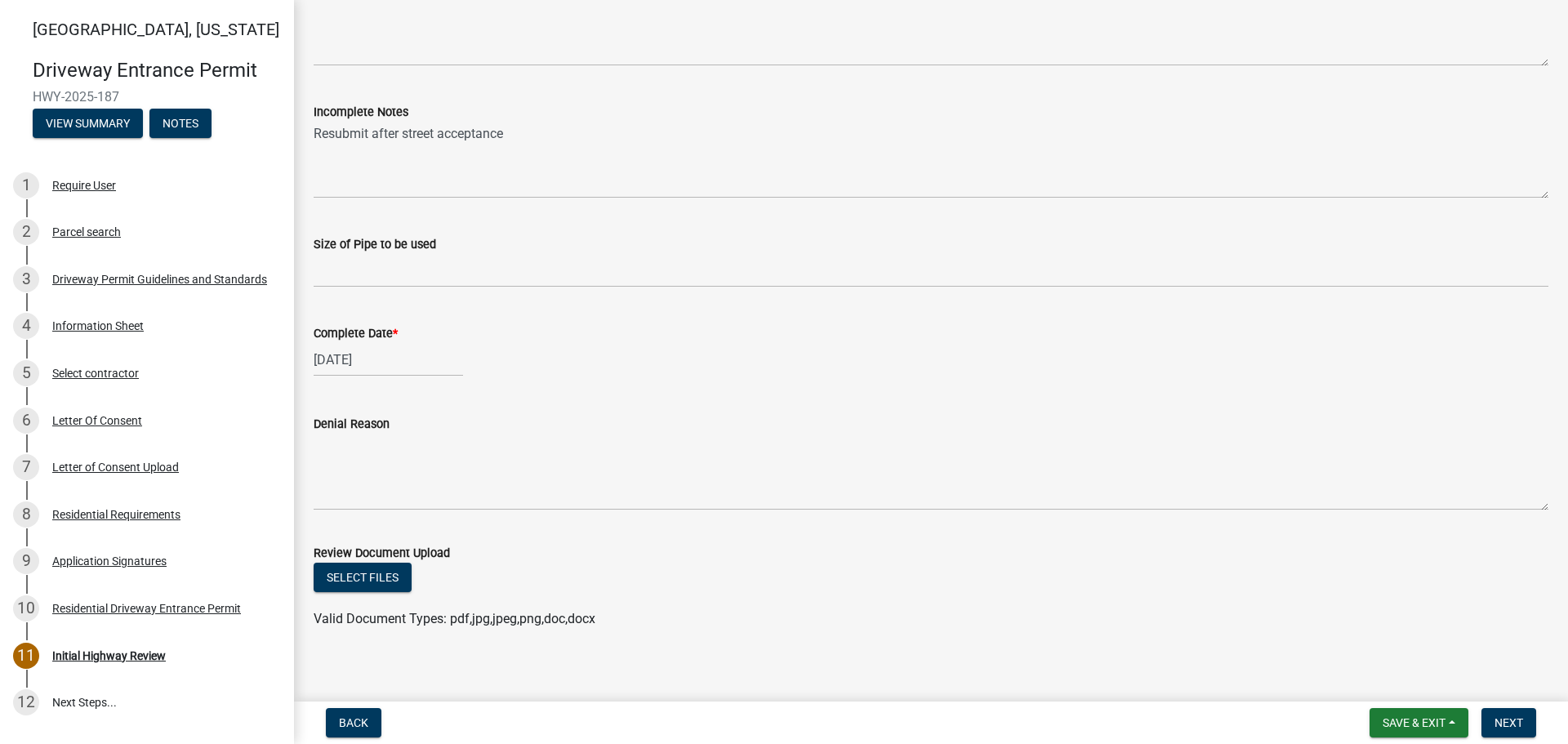
scroll to position [901, 0]
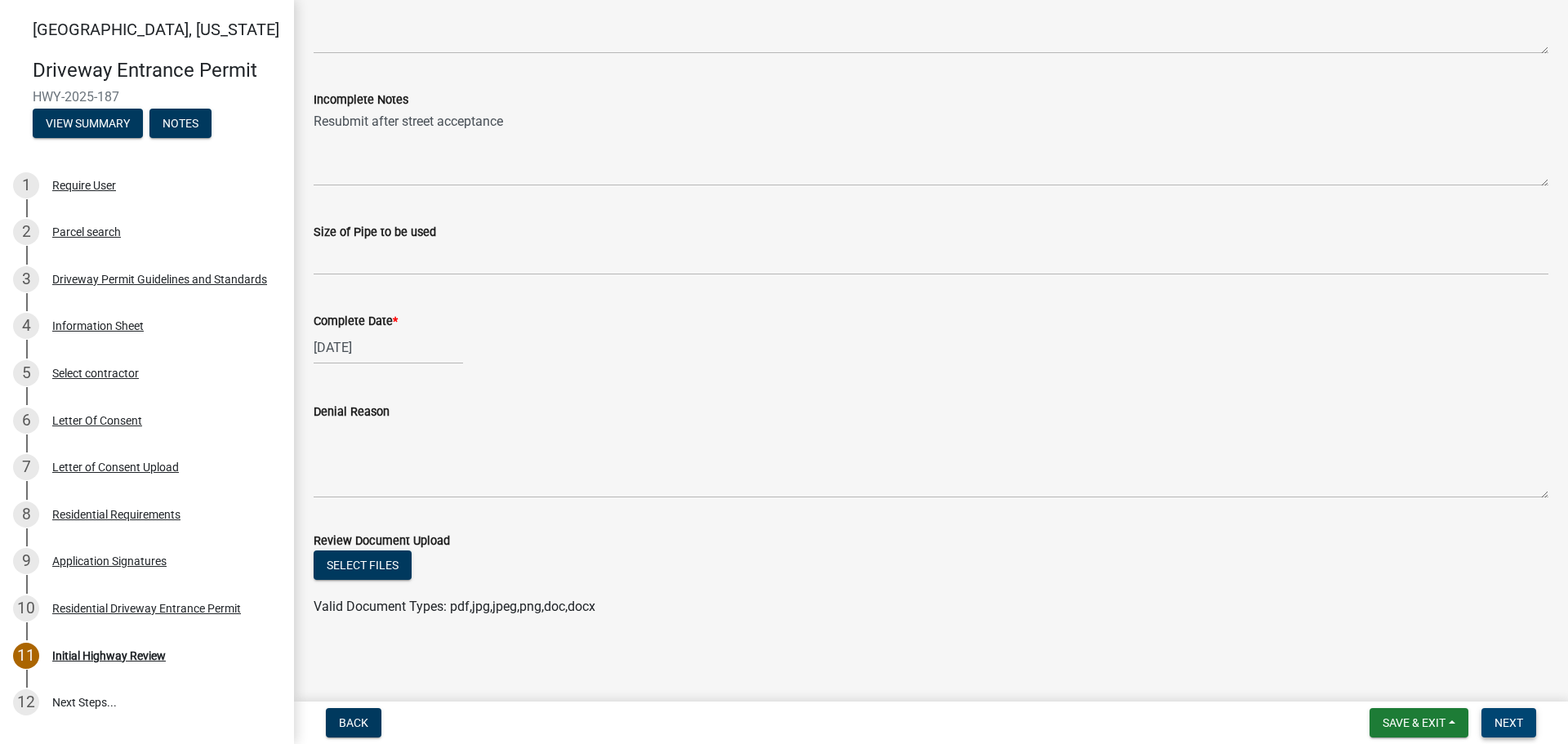
click at [1508, 722] on span "Next" at bounding box center [1508, 724] width 29 height 13
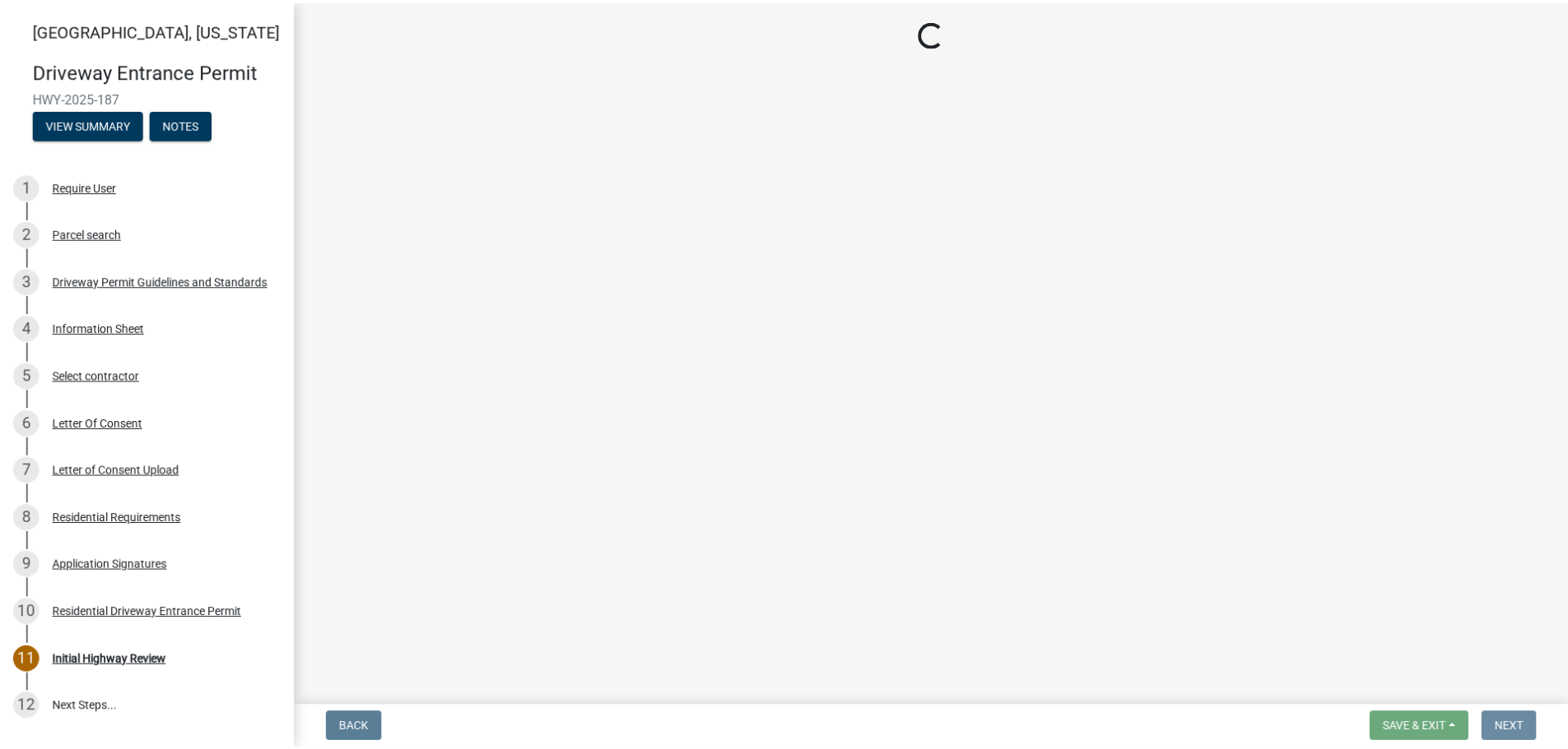
scroll to position [0, 0]
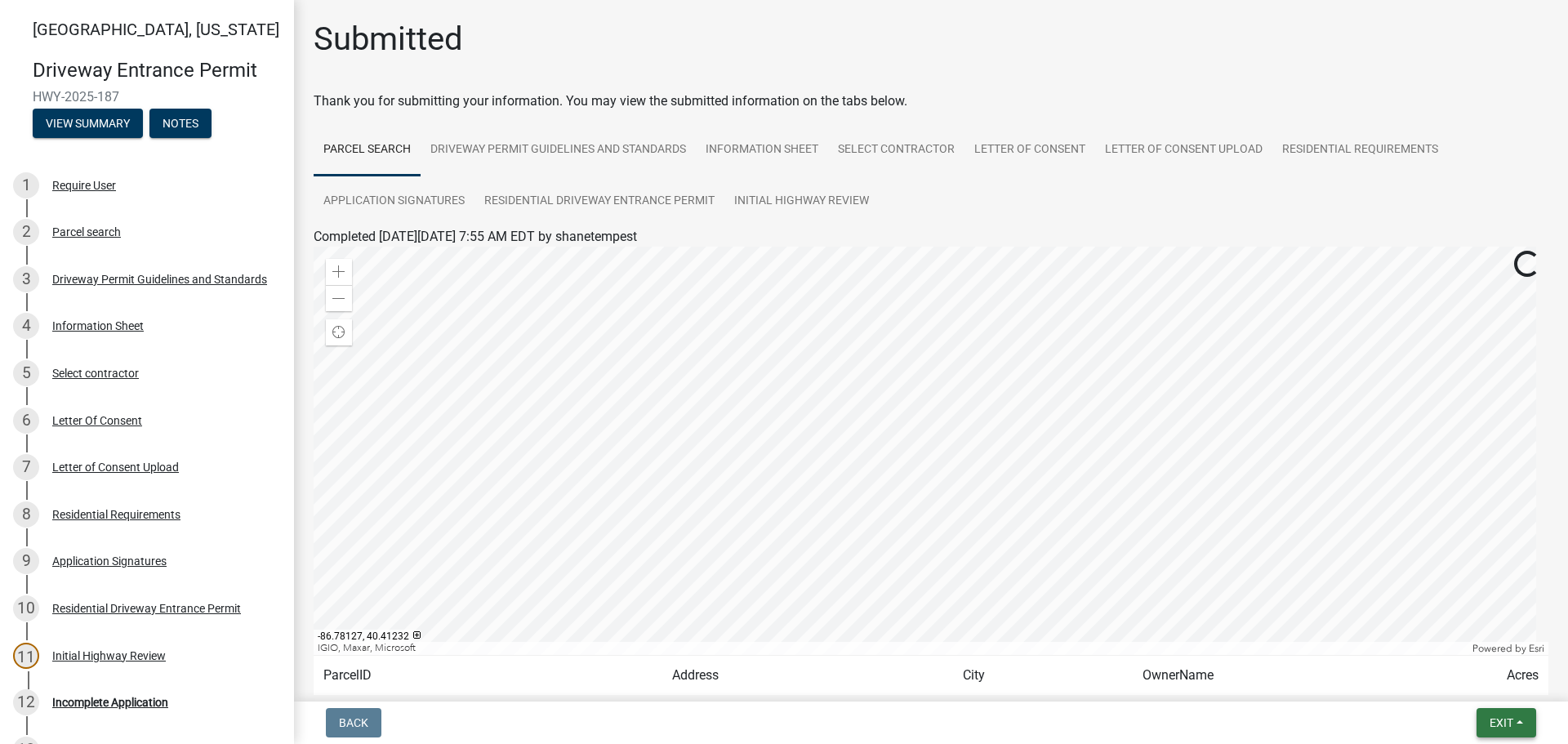
click at [1508, 726] on span "Exit" at bounding box center [1501, 724] width 23 height 13
click at [1469, 686] on button "Save & Exit" at bounding box center [1470, 681] width 130 height 39
